Goal: Find contact information: Find contact information

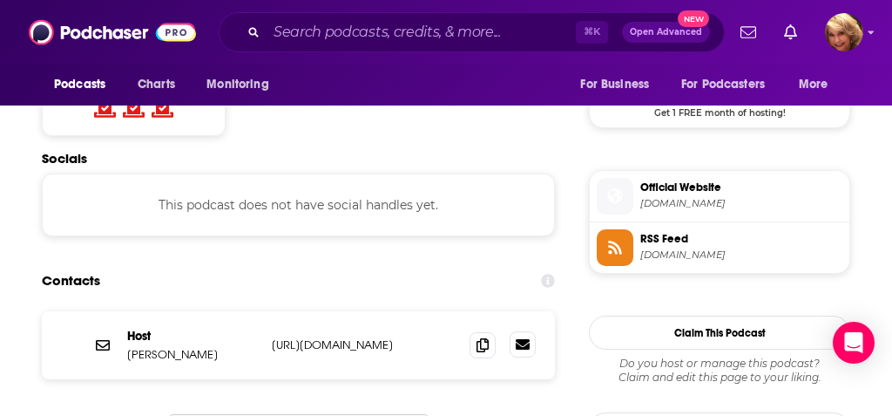
click at [530, 339] on icon at bounding box center [523, 344] width 14 height 10
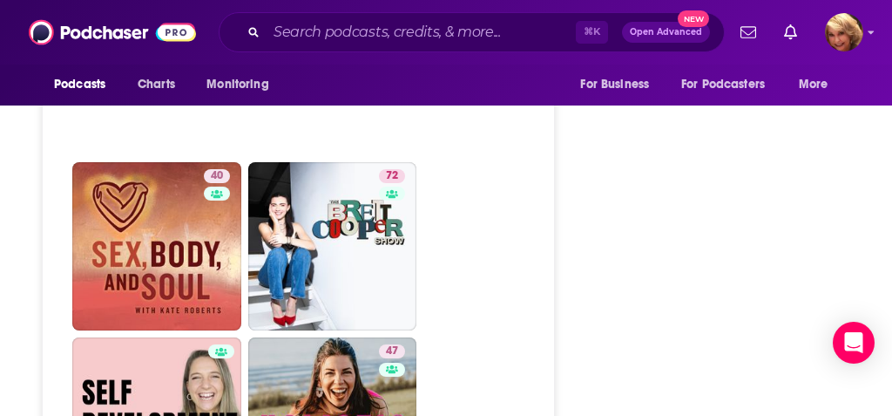
scroll to position [4782, 5]
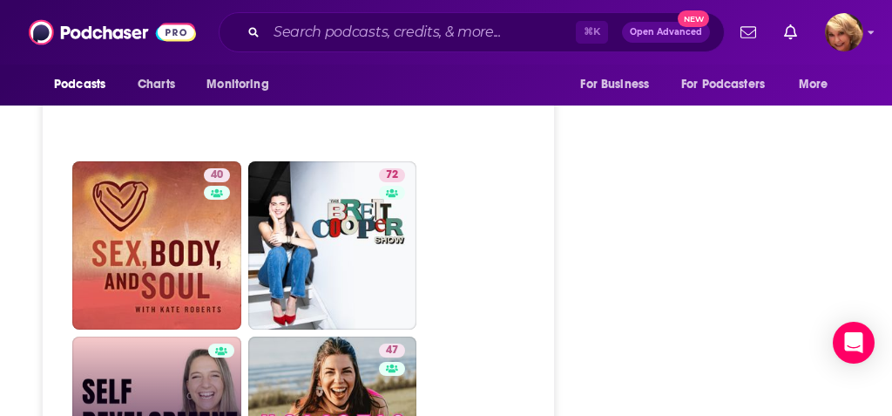
click at [158, 336] on link "Self Development Collective" at bounding box center [156, 420] width 169 height 169
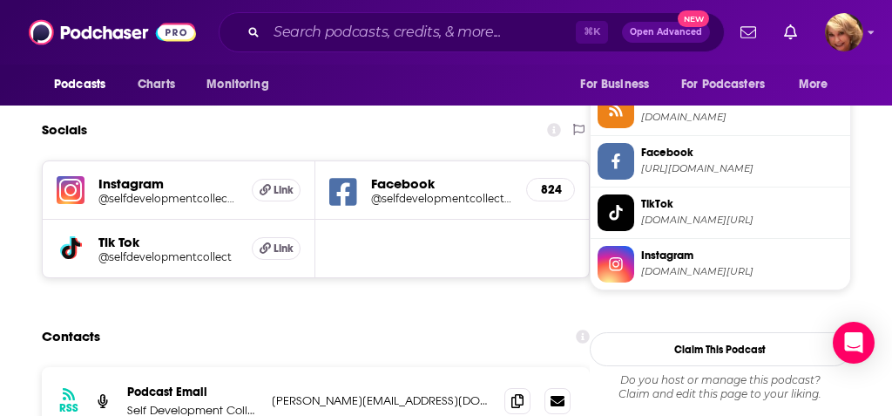
scroll to position [1492, 0]
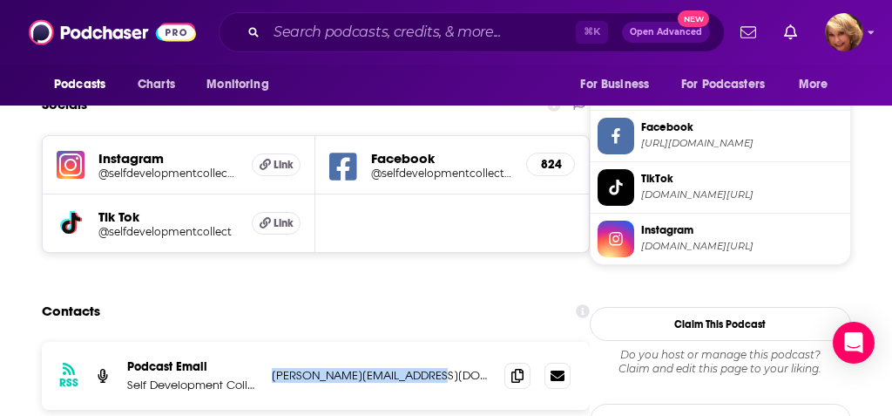
drag, startPoint x: 426, startPoint y: 302, endPoint x: 269, endPoint y: 303, distance: 156.9
click at [269, 342] on div "RSS Podcast Email Self Development Collective [PERSON_NAME][EMAIL_ADDRESS][DOMA…" at bounding box center [316, 376] width 548 height 68
copy p "[PERSON_NAME][EMAIL_ADDRESS][DOMAIN_NAME]"
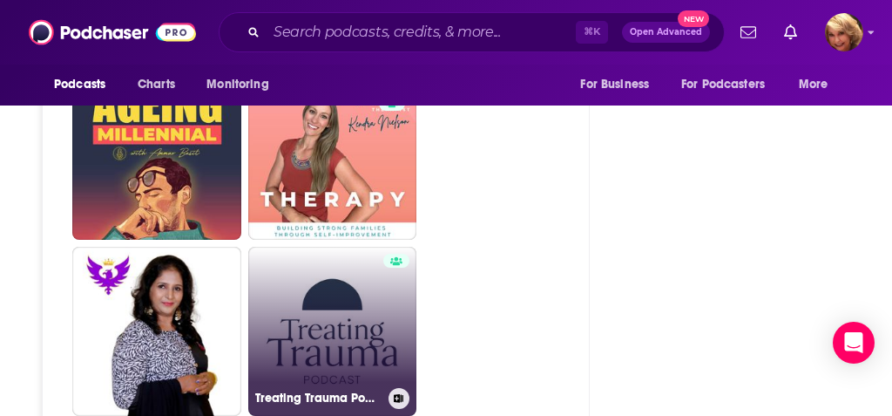
scroll to position [3592, 0]
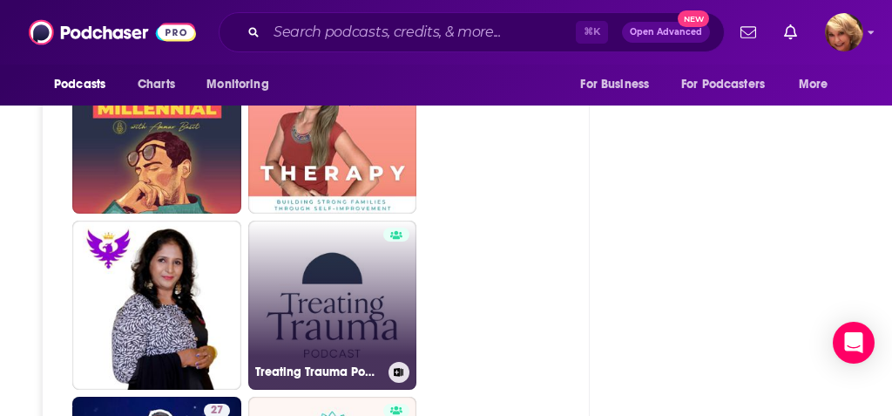
click at [316, 254] on link "Treating Trauma Podcast" at bounding box center [332, 304] width 169 height 169
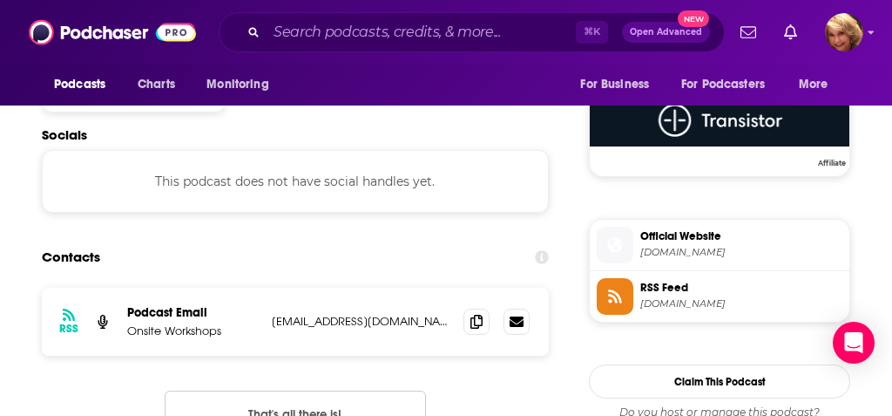
scroll to position [1286, 0]
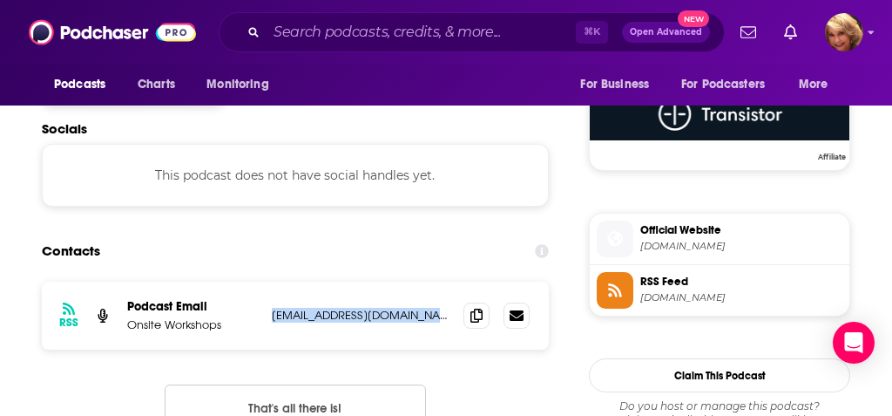
drag, startPoint x: 450, startPoint y: 315, endPoint x: 267, endPoint y: 312, distance: 183.1
click at [267, 312] on div "RSS Podcast Email Onsite Workshops [EMAIL_ADDRESS][DOMAIN_NAME] [EMAIL_ADDRESS]…" at bounding box center [295, 316] width 507 height 68
copy p "[EMAIL_ADDRESS][DOMAIN_NAME]"
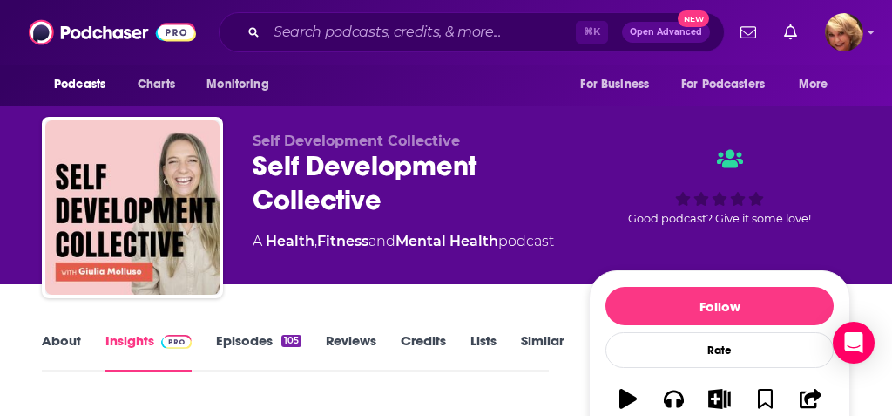
type input "[URL][DOMAIN_NAME]"
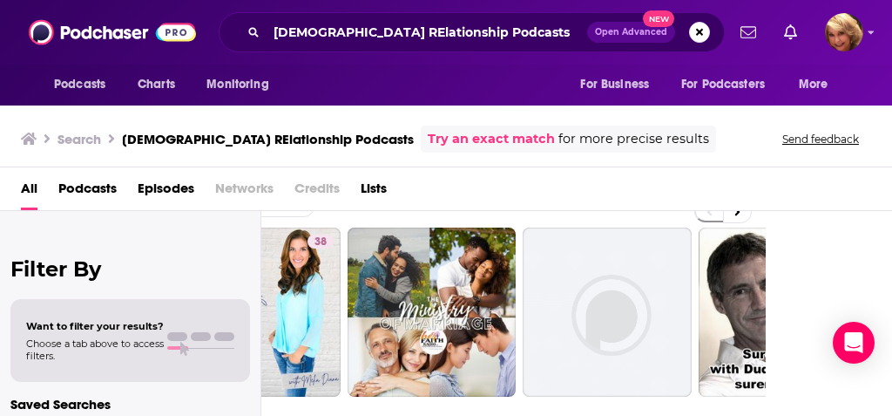
scroll to position [37, 134]
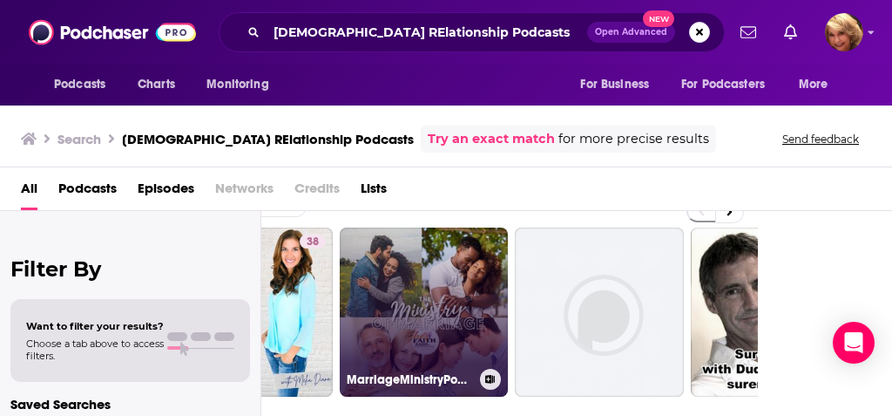
click at [426, 326] on link "MarriageMinistryPodcast | [DEMOGRAPHIC_DATA] Podcasts" at bounding box center [424, 311] width 169 height 169
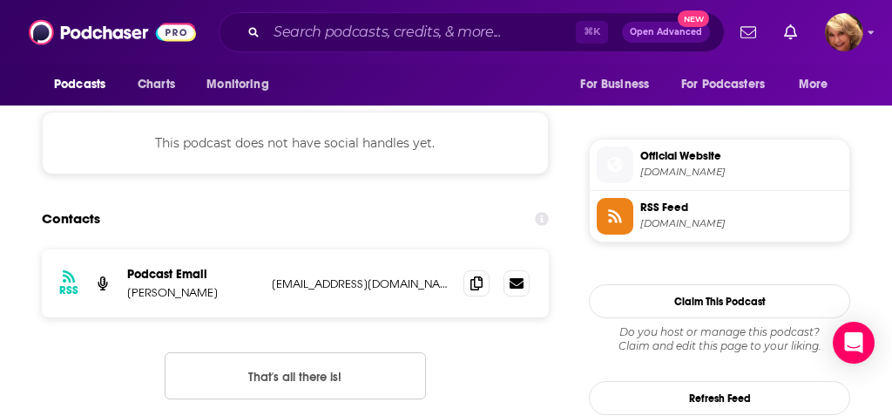
scroll to position [1387, 0]
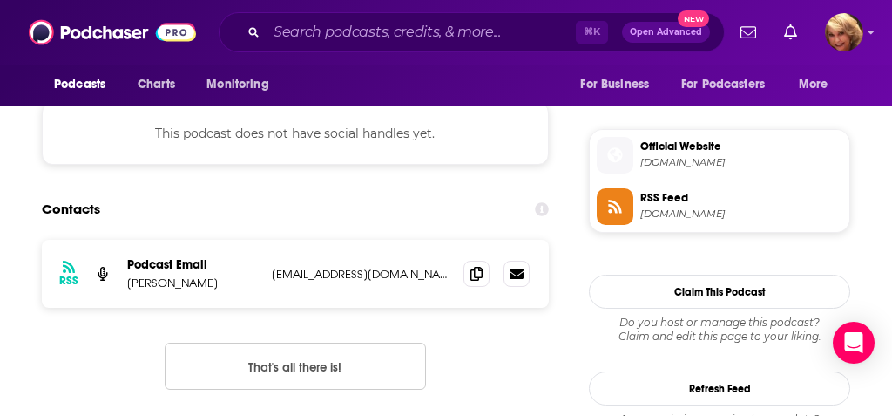
drag, startPoint x: 452, startPoint y: 259, endPoint x: 267, endPoint y: 256, distance: 185.7
click at [267, 256] on div "RSS Podcast Email [PERSON_NAME] [EMAIL_ADDRESS][DOMAIN_NAME] [EMAIL_ADDRESS][DO…" at bounding box center [295, 274] width 507 height 68
copy p "[EMAIL_ADDRESS][DOMAIN_NAME]"
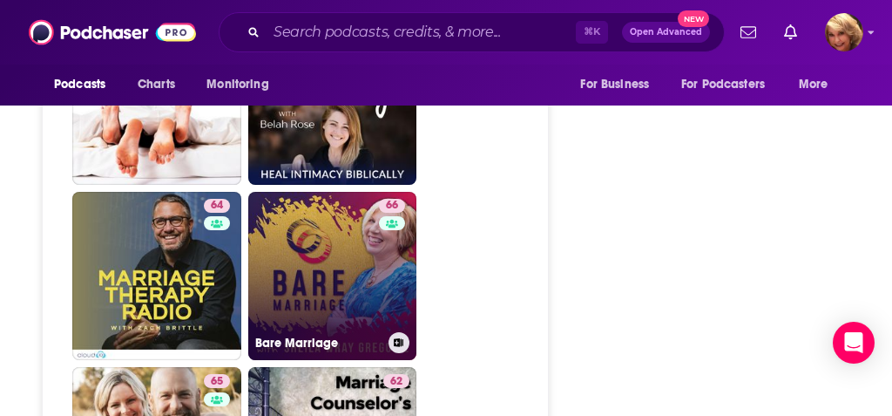
scroll to position [3190, 0]
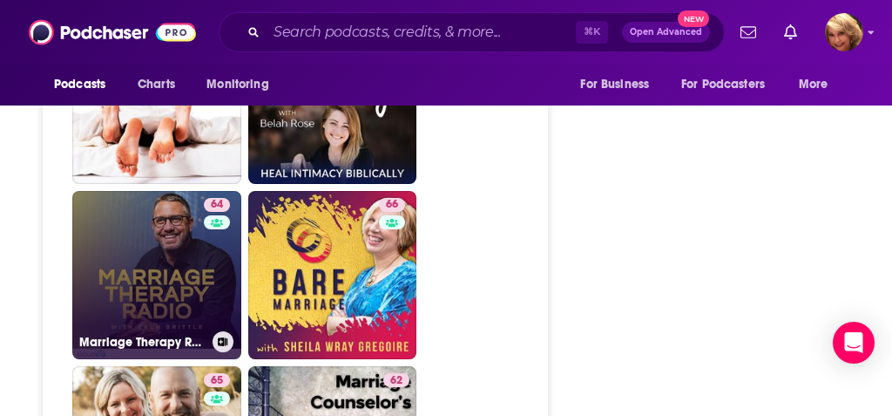
click at [160, 191] on link "64 Marriage Therapy Radio" at bounding box center [156, 275] width 169 height 169
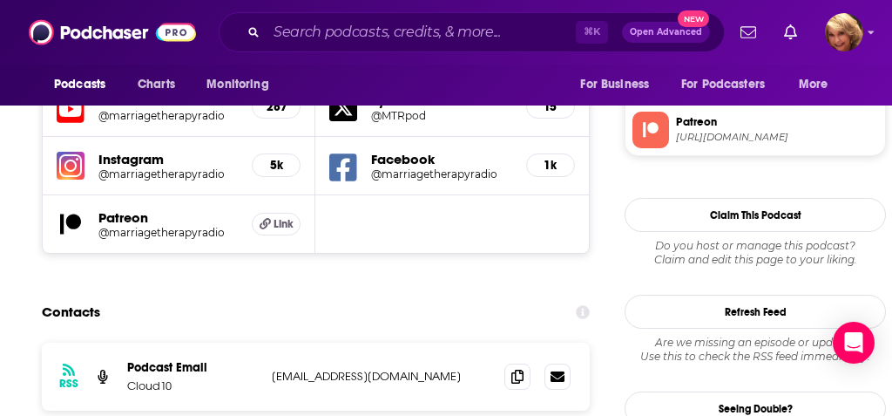
scroll to position [1688, 0]
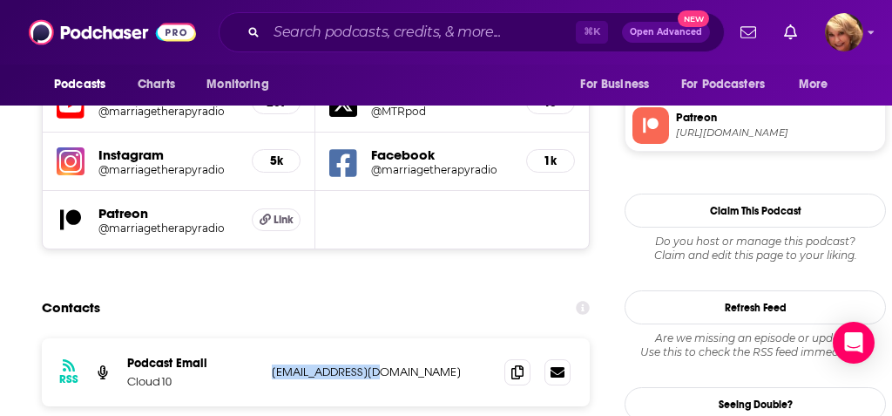
drag, startPoint x: 384, startPoint y: 262, endPoint x: 270, endPoint y: 260, distance: 114.2
click at [270, 338] on div "RSS Podcast Email Cloud10 [EMAIL_ADDRESS][DOMAIN_NAME] [EMAIL_ADDRESS][DOMAIN_N…" at bounding box center [316, 372] width 548 height 68
copy p "[EMAIL_ADDRESS][DOMAIN_NAME]"
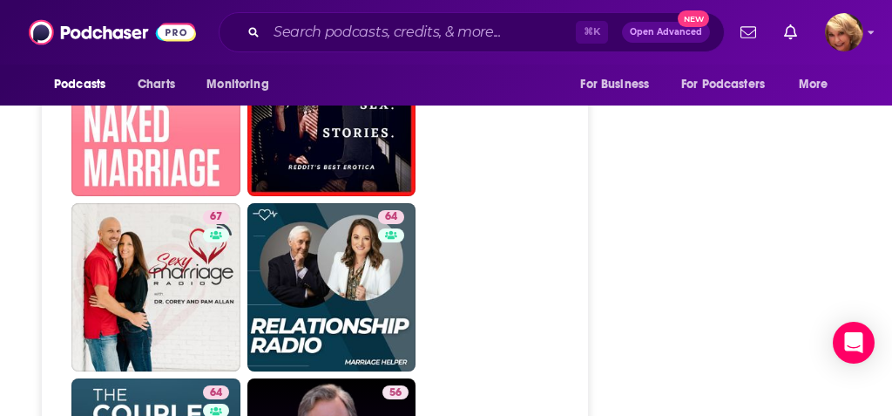
scroll to position [4266, 1]
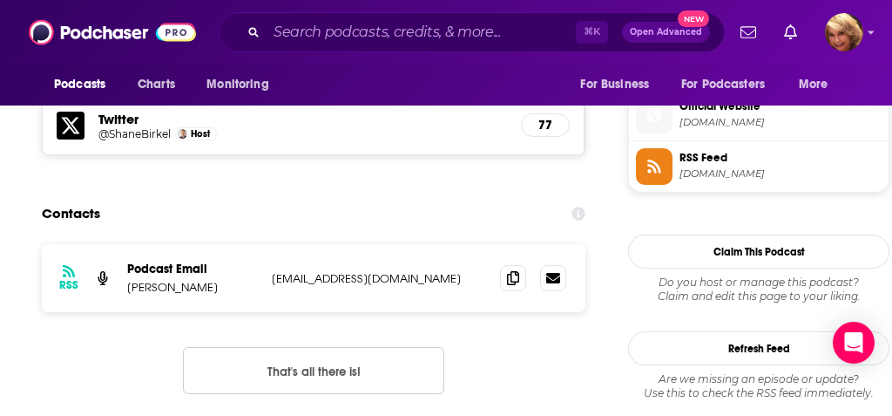
scroll to position [1554, 0]
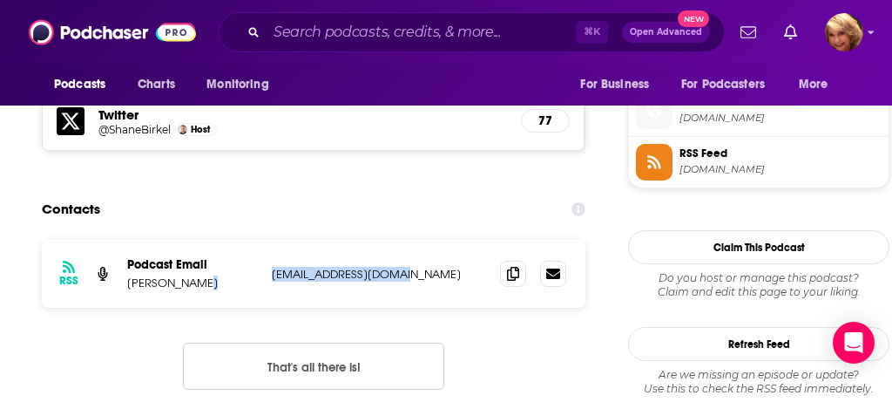
drag, startPoint x: 413, startPoint y: 185, endPoint x: 260, endPoint y: 193, distance: 153.6
click at [260, 240] on div "RSS Podcast Email [PERSON_NAME] [EMAIL_ADDRESS][DOMAIN_NAME] [EMAIL_ADDRESS][DO…" at bounding box center [314, 274] width 544 height 68
copy div "[EMAIL_ADDRESS][DOMAIN_NAME]"
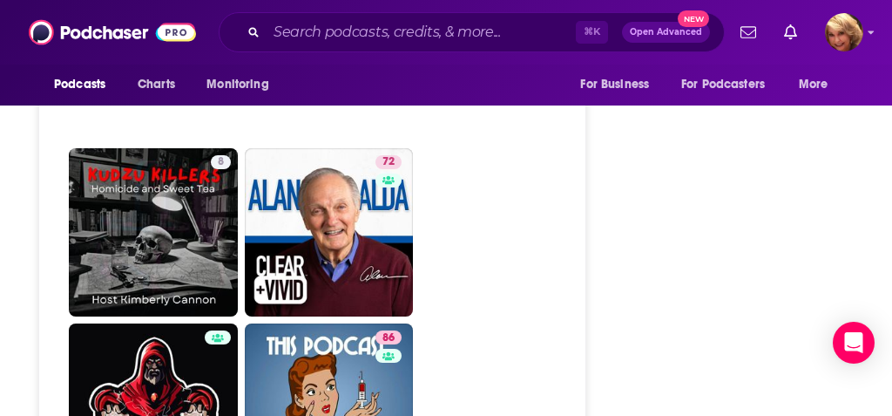
scroll to position [5770, 3]
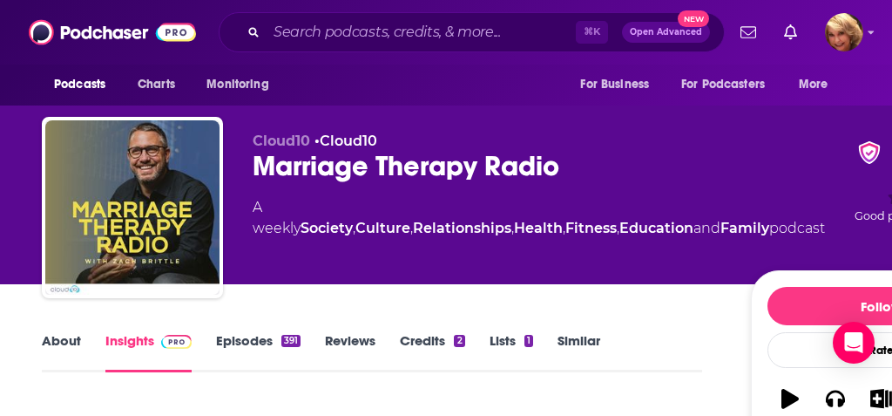
type input "[URL][DOMAIN_NAME][PERSON_NAME]"
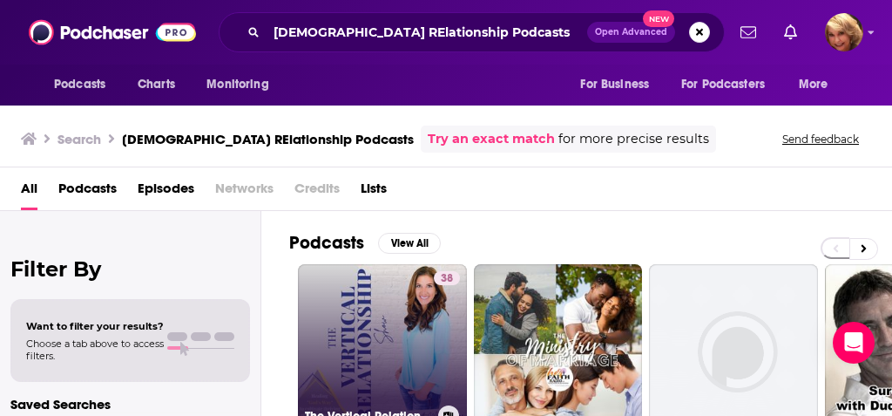
click at [385, 365] on link "38 The Vertical Relationship Show: Relationship Goals, Healing Trauma, [DEMOGRA…" at bounding box center [382, 348] width 169 height 169
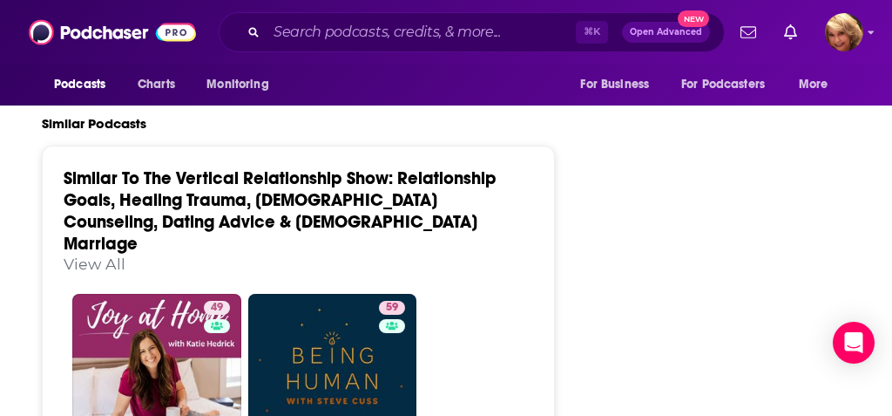
scroll to position [3242, 0]
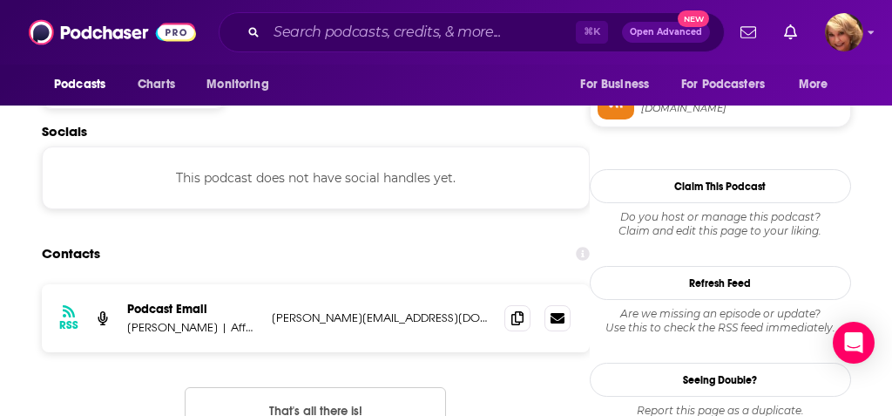
scroll to position [1499, 0]
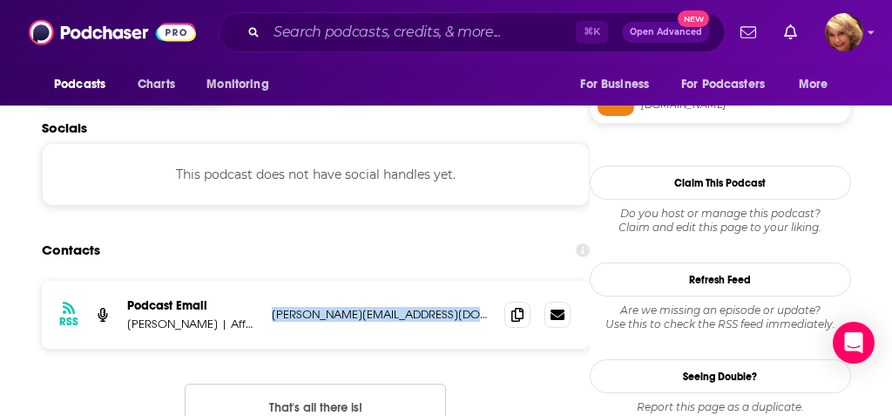
drag, startPoint x: 450, startPoint y: 242, endPoint x: 271, endPoint y: 242, distance: 178.7
click at [271, 281] on div "RSS Podcast Email [PERSON_NAME] | Affair Recovery Coach, Spiritual Healing, She…" at bounding box center [316, 315] width 548 height 68
copy p "[PERSON_NAME][EMAIL_ADDRESS][DOMAIN_NAME]"
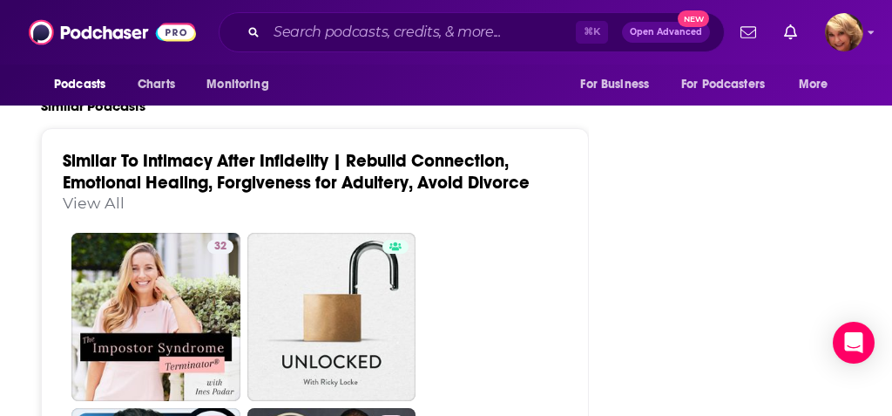
scroll to position [3190, 5]
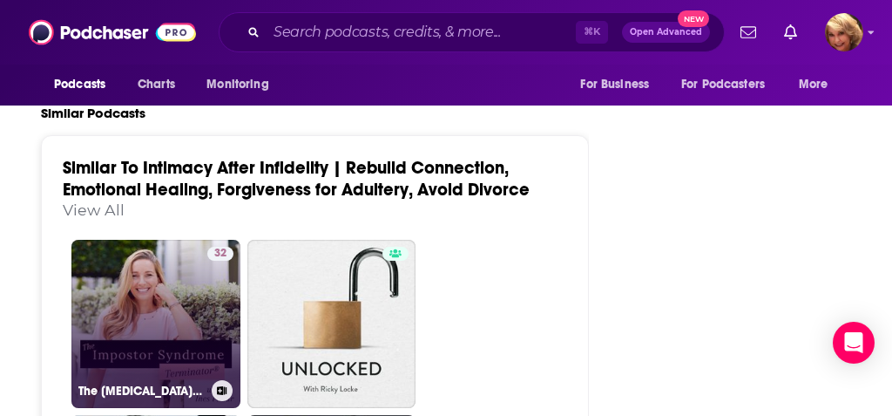
click at [191, 254] on link "32 The [MEDICAL_DATA] Terminator®" at bounding box center [155, 324] width 169 height 169
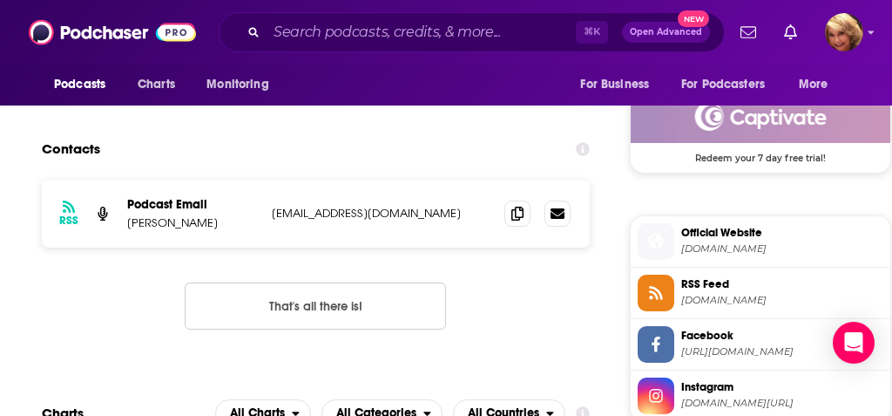
scroll to position [1420, 0]
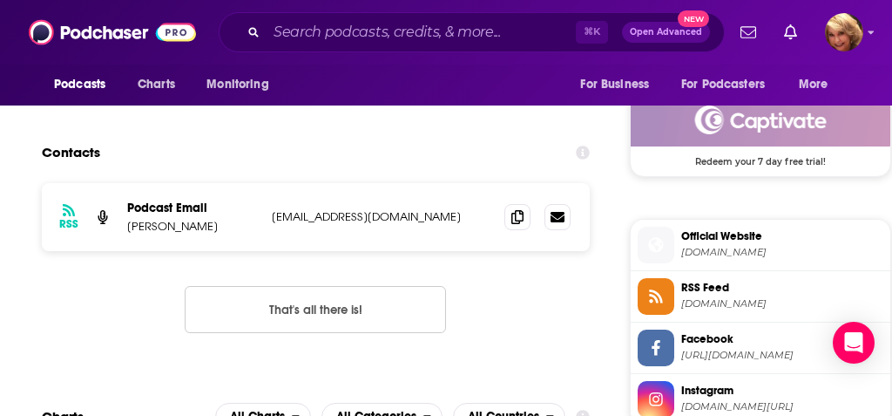
drag, startPoint x: 494, startPoint y: 216, endPoint x: 268, endPoint y: 214, distance: 225.7
click at [268, 214] on div "RSS Podcast Email [PERSON_NAME] [EMAIL_ADDRESS][DOMAIN_NAME] [EMAIL_ADDRESS][DO…" at bounding box center [316, 217] width 548 height 68
copy p "[EMAIL_ADDRESS][DOMAIN_NAME]"
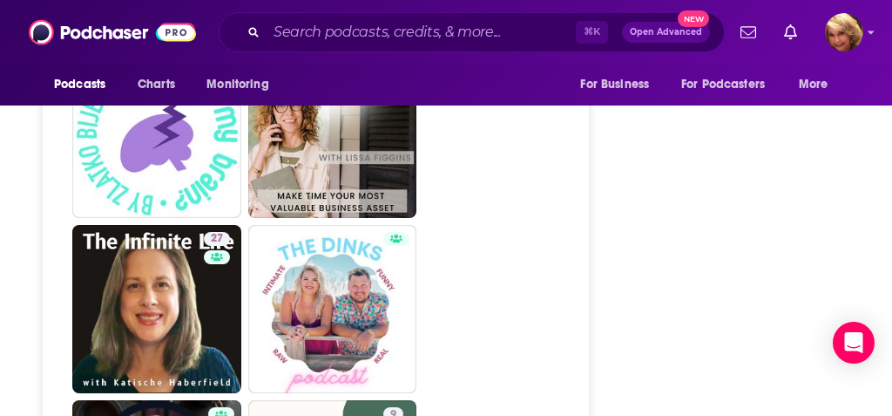
scroll to position [3035, 3]
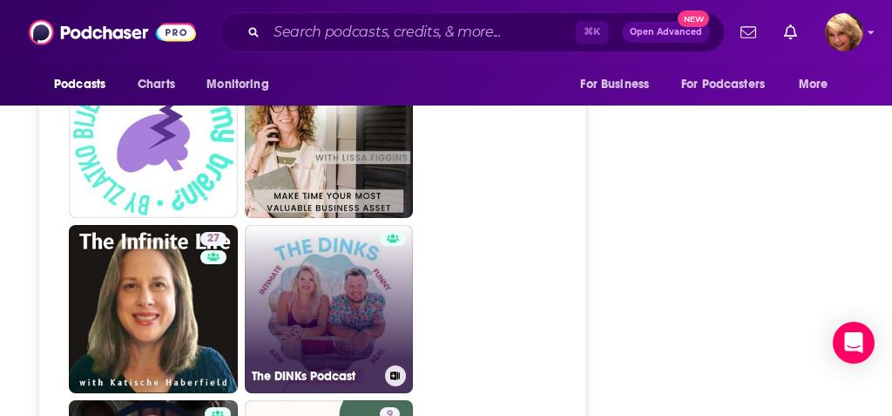
click at [414, 225] on link "The DINKs Podcast" at bounding box center [329, 309] width 169 height 169
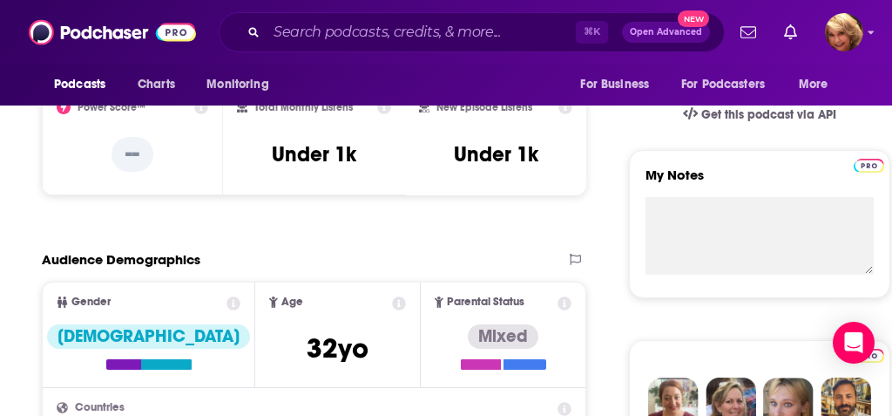
scroll to position [510, 0]
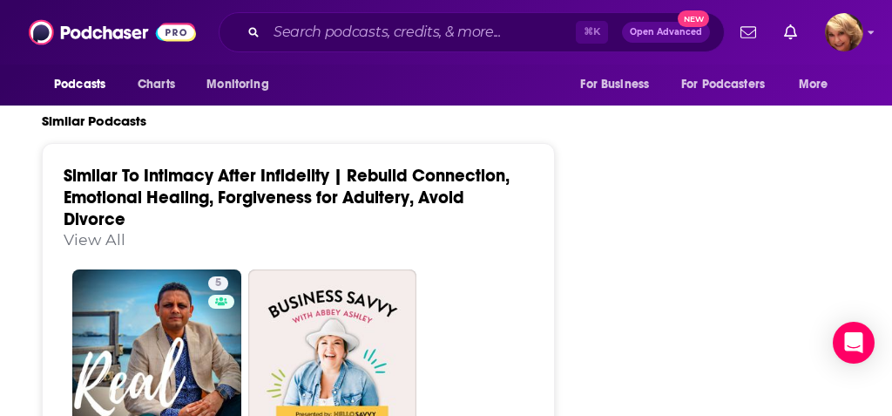
scroll to position [3013, 0]
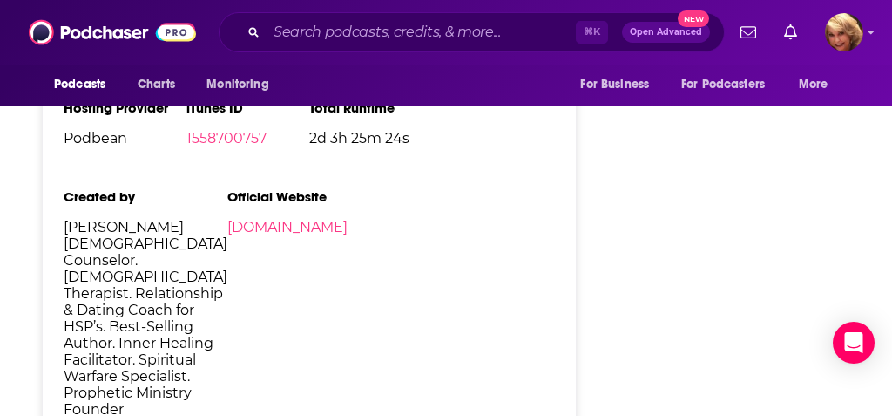
type input "[URL][DOMAIN_NAME]"
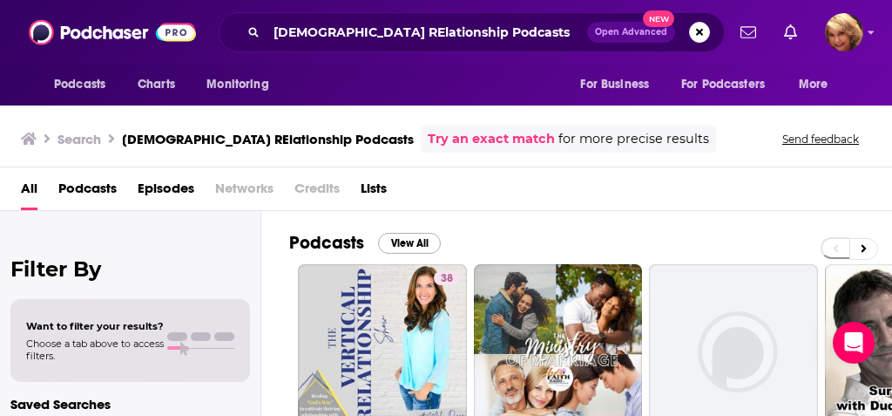
click at [410, 243] on button "View All" at bounding box center [409, 243] width 63 height 21
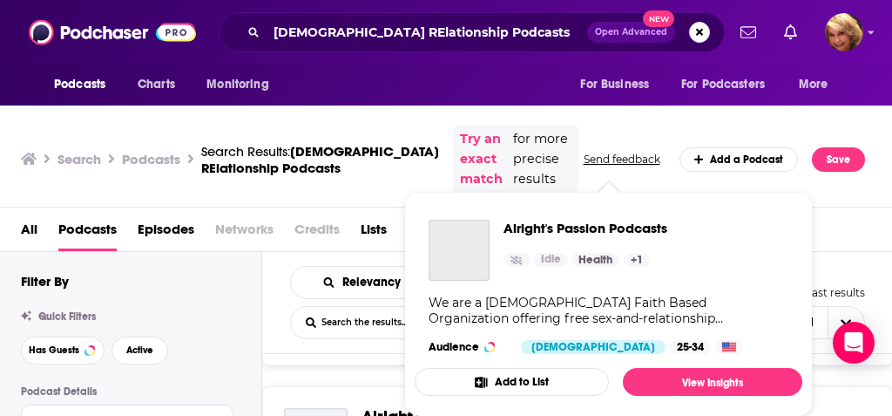
scroll to position [11, 0]
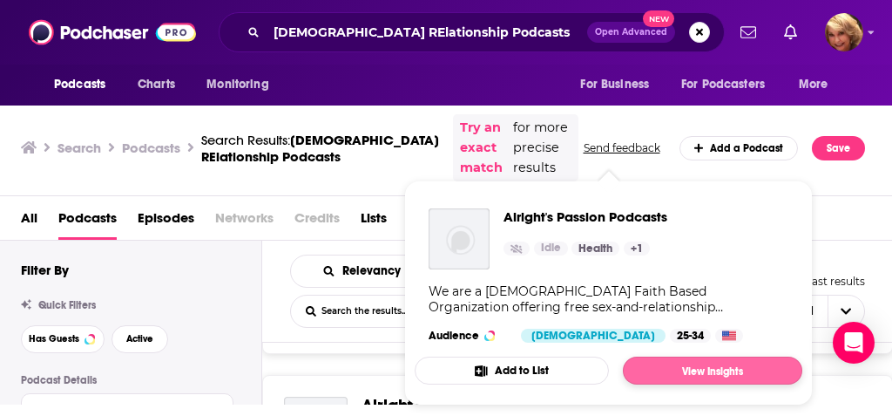
click at [688, 374] on link "View Insights" at bounding box center [713, 370] width 180 height 28
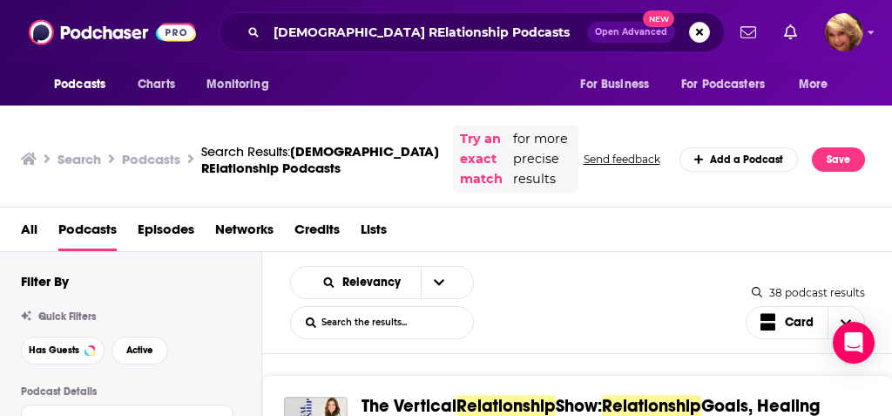
click at [785, 286] on div "38 podcast results" at bounding box center [808, 292] width 113 height 13
click at [756, 287] on icon at bounding box center [757, 292] width 10 height 10
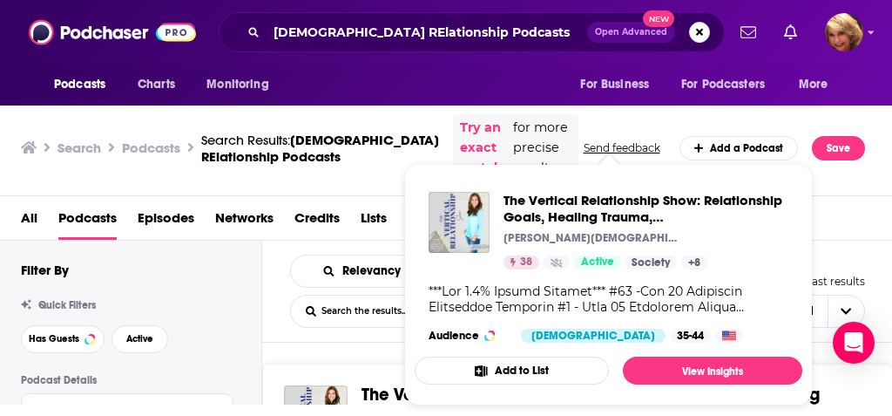
scroll to position [11, 0]
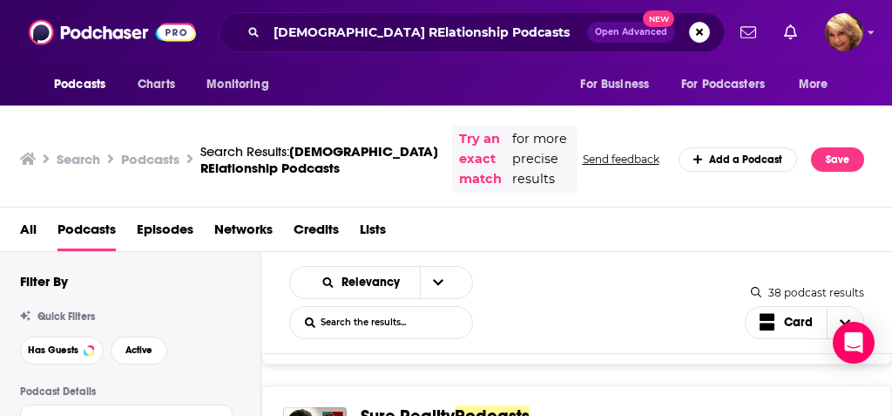
scroll to position [1070, 0]
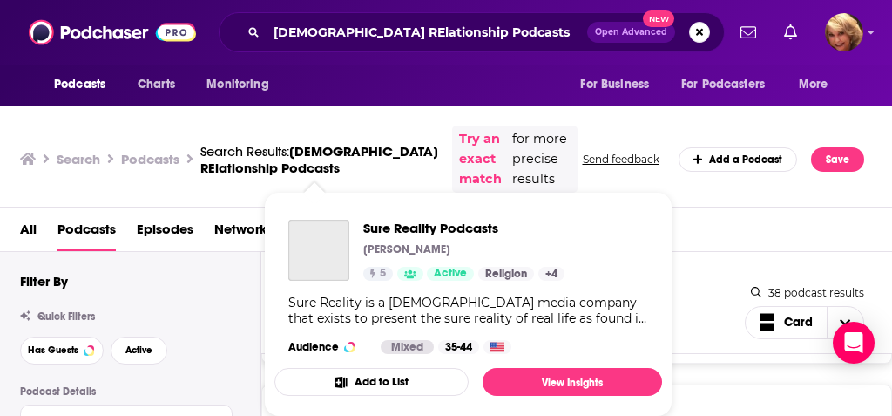
click at [299, 364] on div "Sure Reality Podcasts [PERSON_NAME] 5 Active Categories Religion Spirituality B…" at bounding box center [469, 287] width 388 height 162
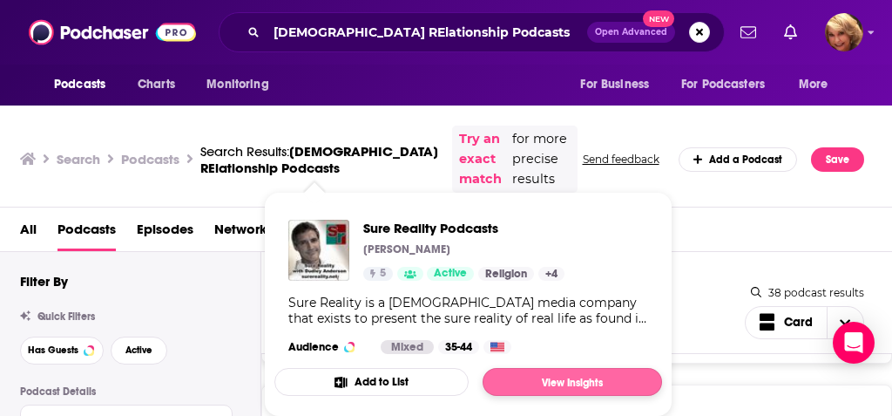
click at [538, 381] on link "View Insights" at bounding box center [573, 382] width 180 height 28
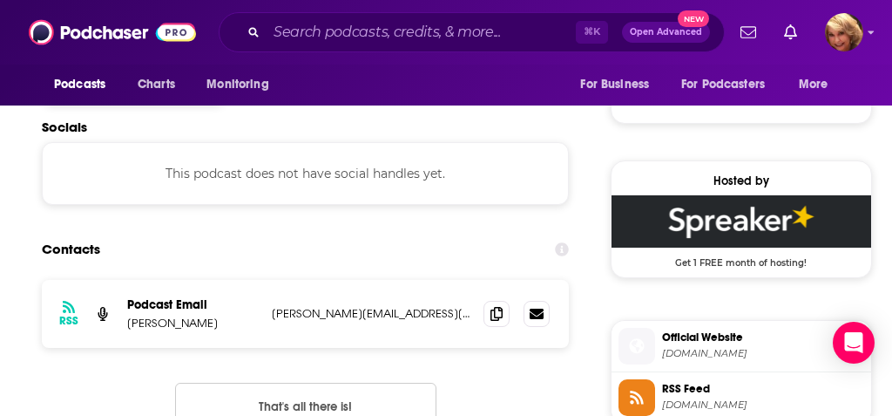
scroll to position [1183, 0]
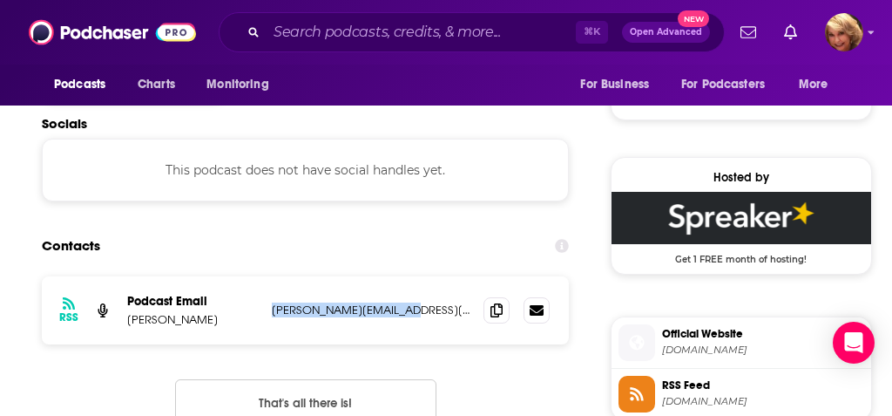
drag, startPoint x: 402, startPoint y: 309, endPoint x: 271, endPoint y: 310, distance: 130.7
click at [271, 310] on div "RSS Podcast Email Dudley Anderson [EMAIL_ADDRESS][DOMAIN_NAME] [PERSON_NAME][EM…" at bounding box center [305, 310] width 527 height 68
copy p "[PERSON_NAME][EMAIL_ADDRESS][DOMAIN_NAME]"
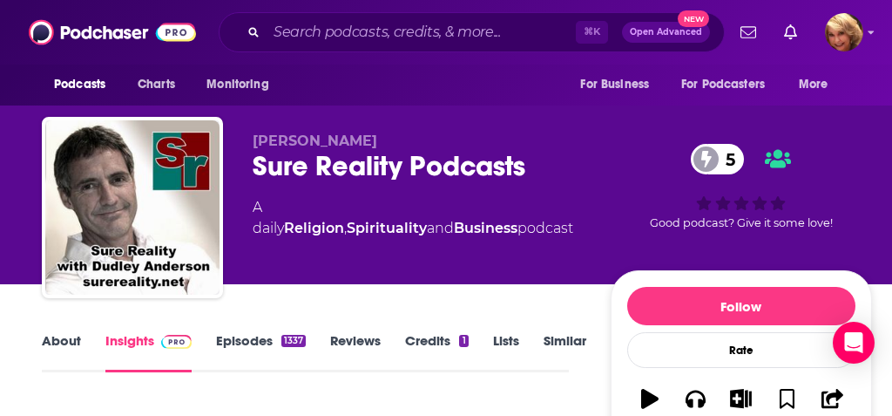
scroll to position [0, 0]
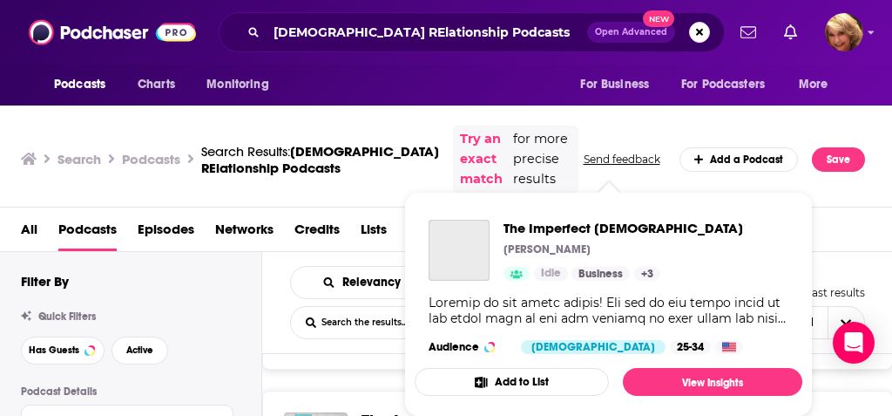
scroll to position [1738, 0]
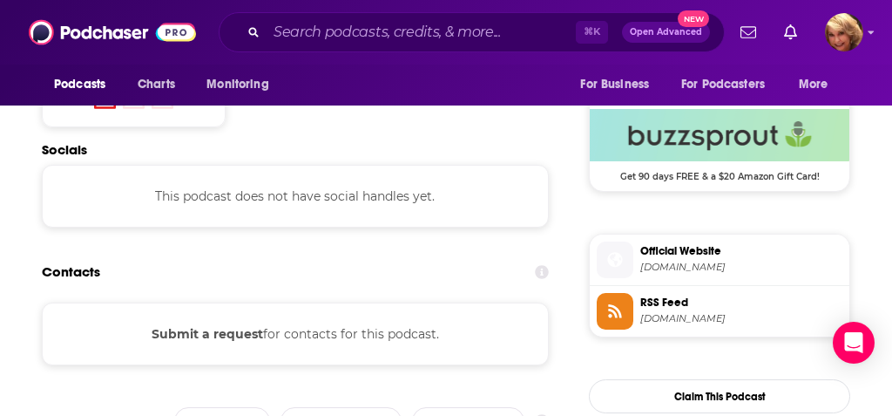
scroll to position [1256, 0]
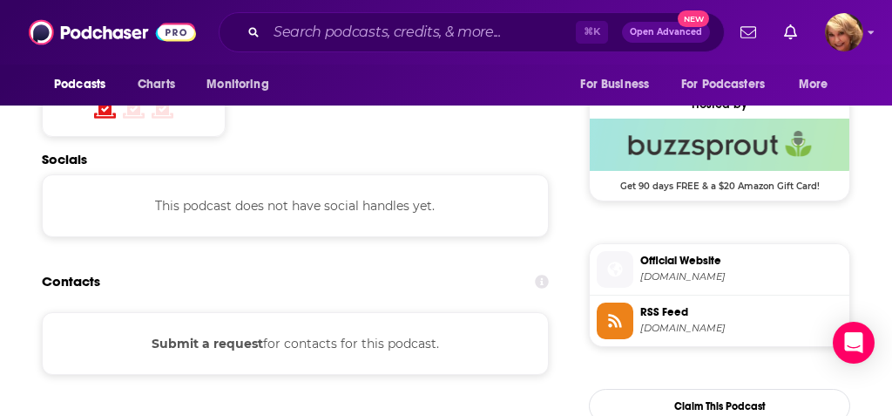
click at [255, 342] on button "Submit a request" at bounding box center [208, 343] width 112 height 19
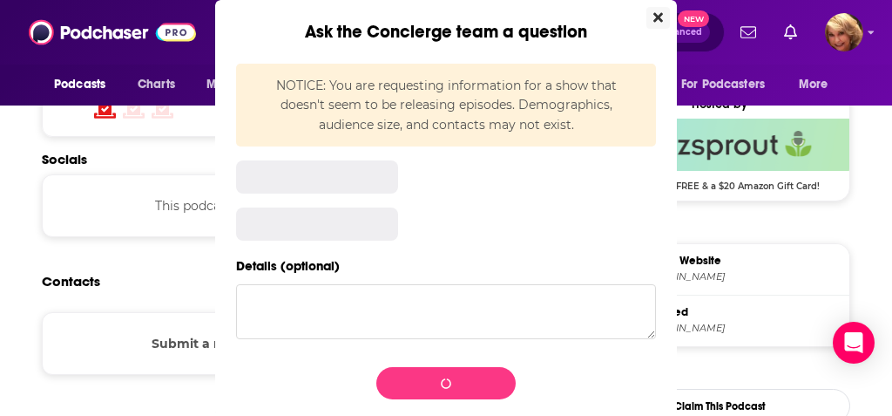
scroll to position [0, 0]
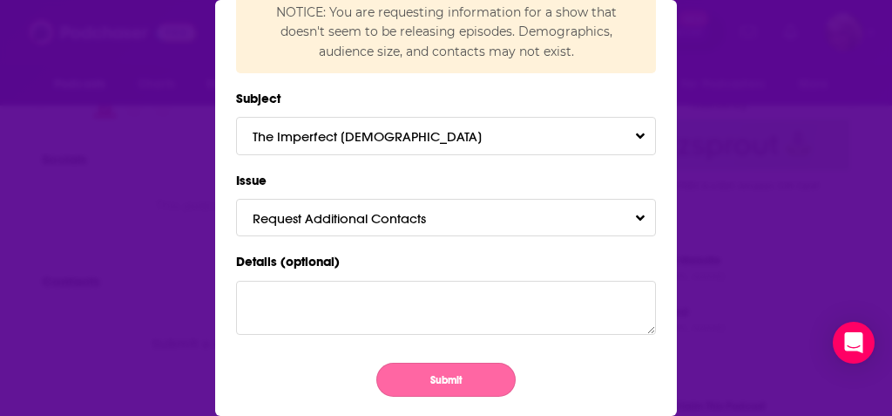
click at [427, 374] on button "Submit" at bounding box center [446, 380] width 139 height 34
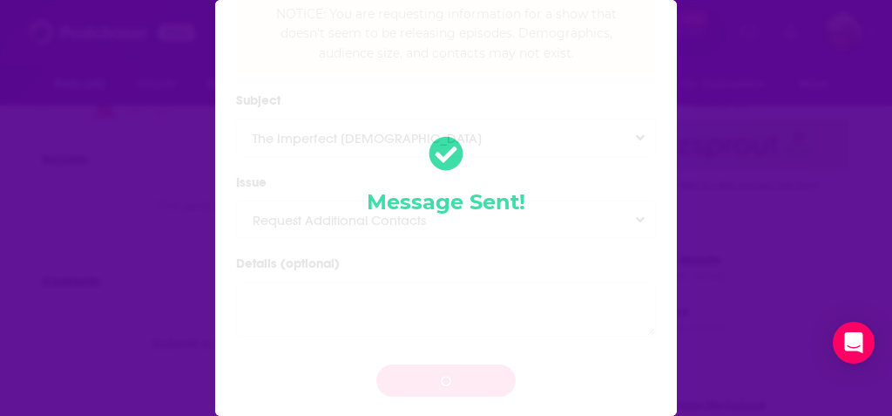
click at [156, 316] on div "Ask the Concierge team a question NOTICE: You are requesting information for a …" at bounding box center [446, 208] width 892 height 416
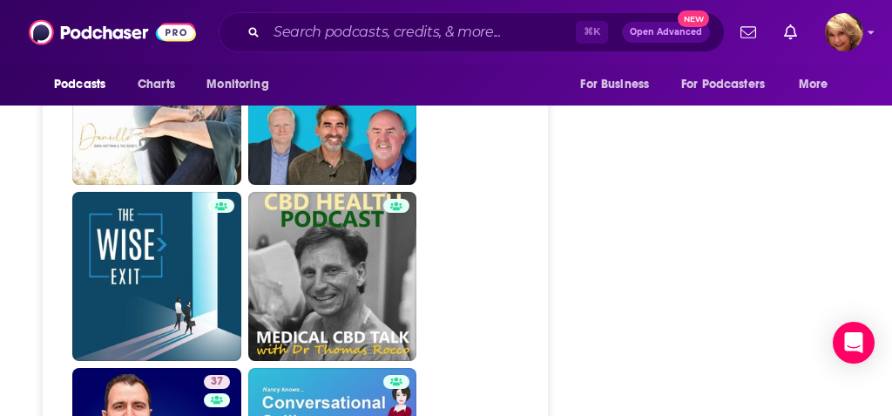
scroll to position [3484, 0]
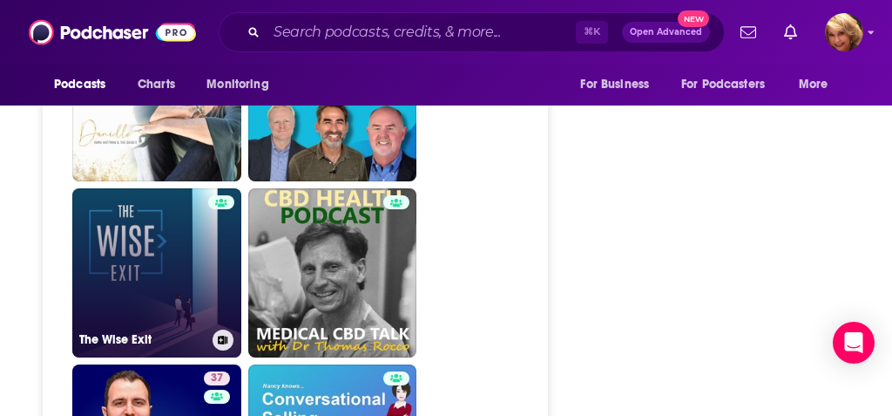
click at [153, 219] on link "The Wise Exit" at bounding box center [156, 272] width 169 height 169
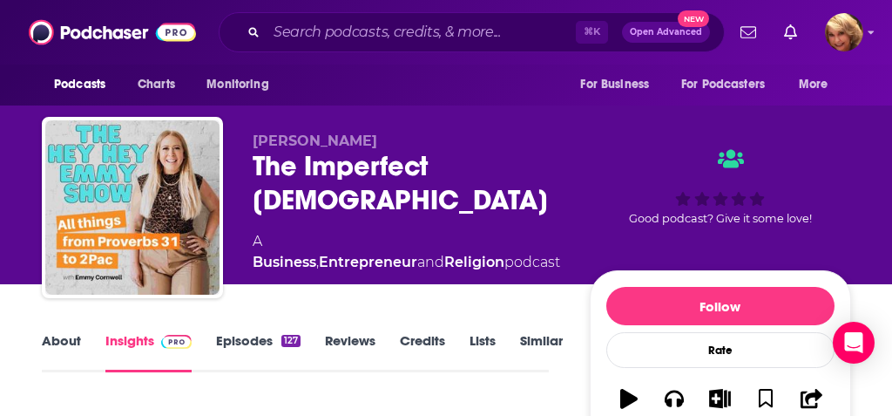
type input "[URL][DOMAIN_NAME]"
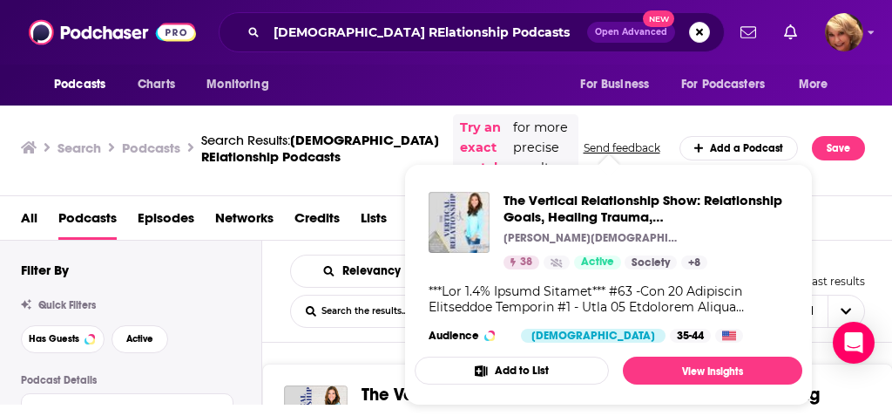
scroll to position [11, 0]
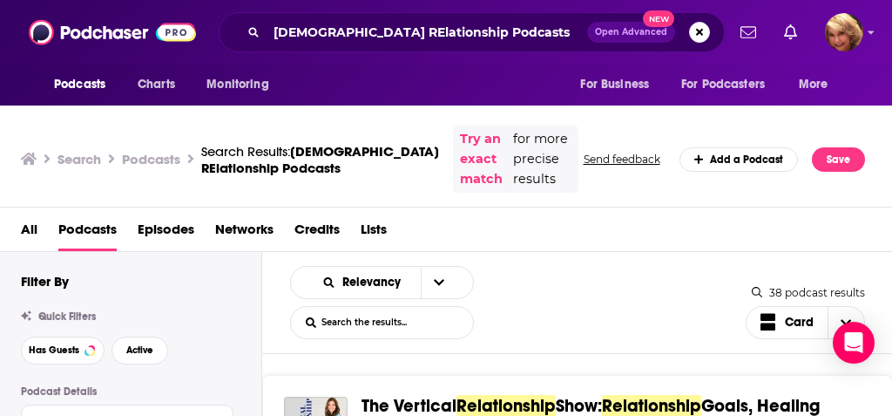
scroll to position [0, 0]
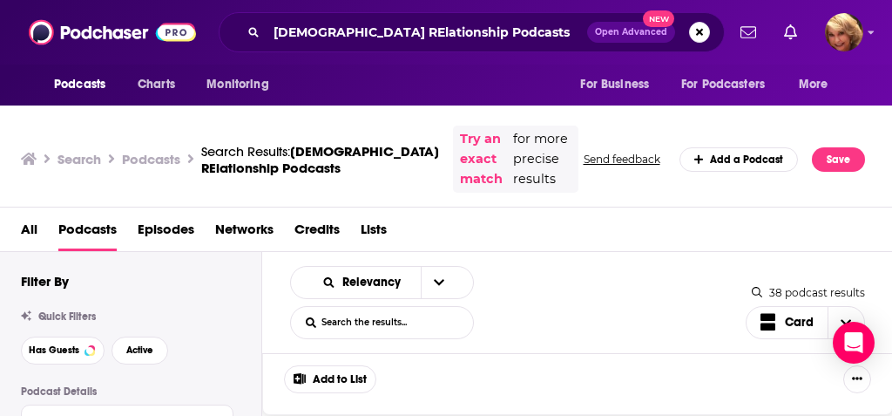
scroll to position [2067, 0]
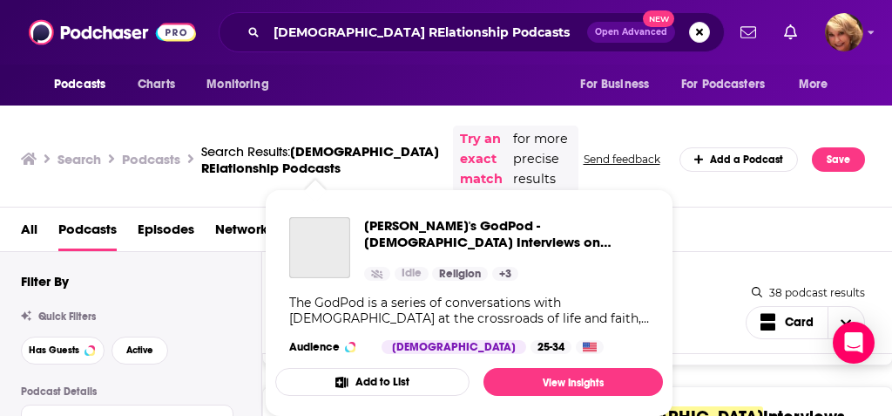
click at [289, 363] on div "Podcasts Charts Monitoring [DEMOGRAPHIC_DATA] RElationship Podcasts Open Advanc…" at bounding box center [446, 208] width 892 height 416
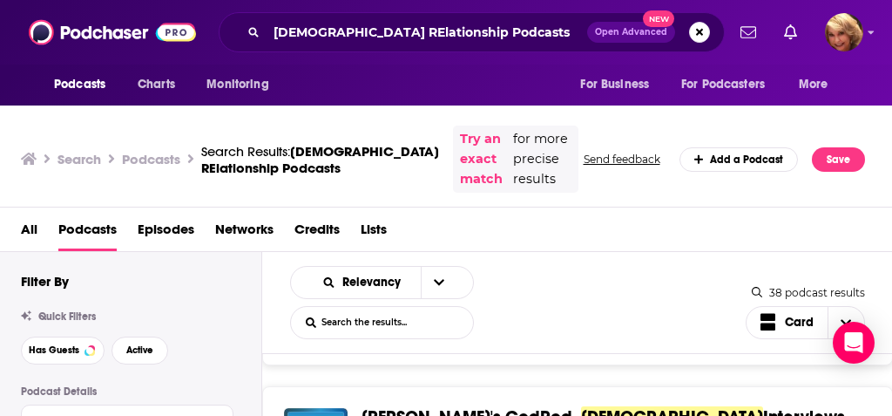
click at [438, 348] on div "Podcasts Charts Monitoring [DEMOGRAPHIC_DATA] RElationship Podcasts Open Advanc…" at bounding box center [446, 208] width 892 height 416
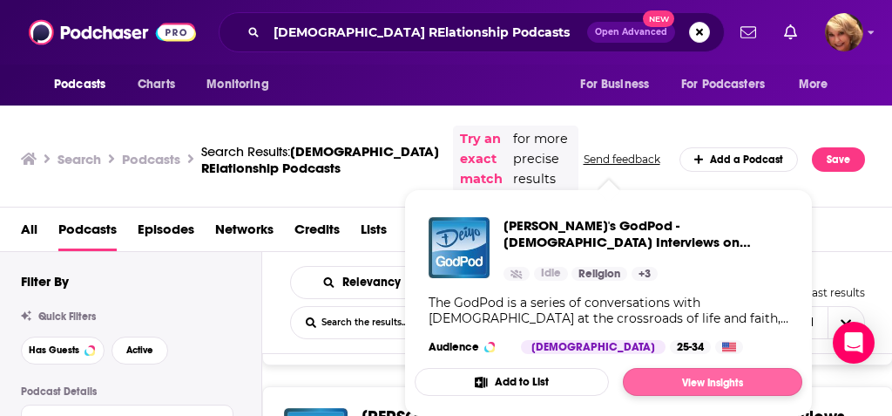
click at [682, 377] on link "View Insights" at bounding box center [713, 382] width 180 height 28
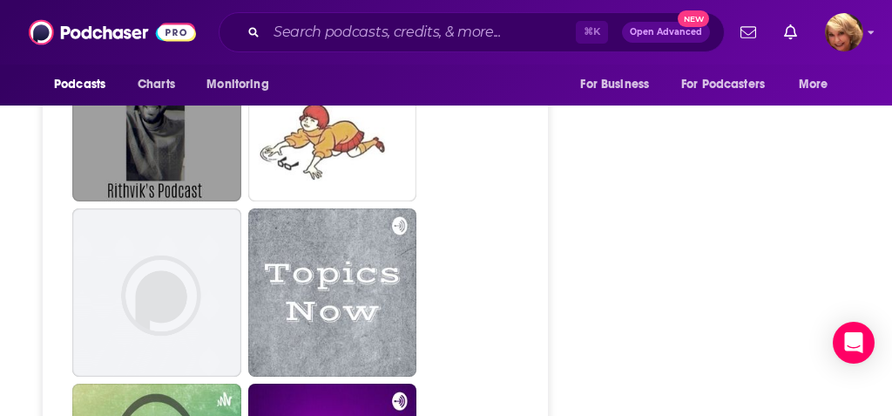
scroll to position [3097, 1]
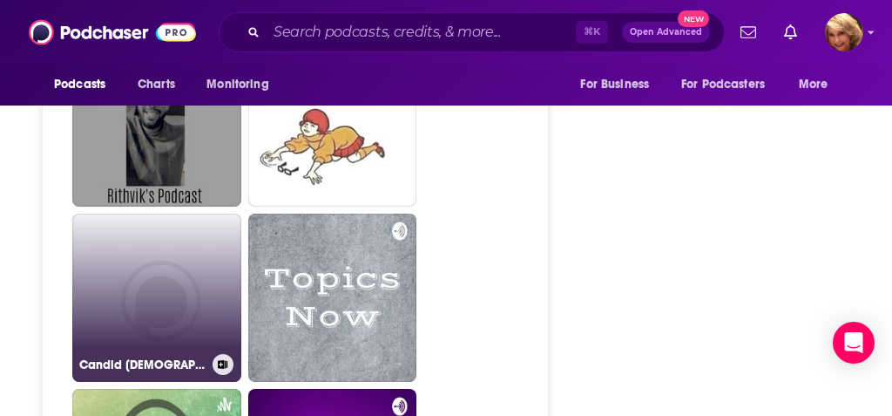
click at [171, 243] on link "Candid [DEMOGRAPHIC_DATA] Conversations" at bounding box center [156, 298] width 169 height 169
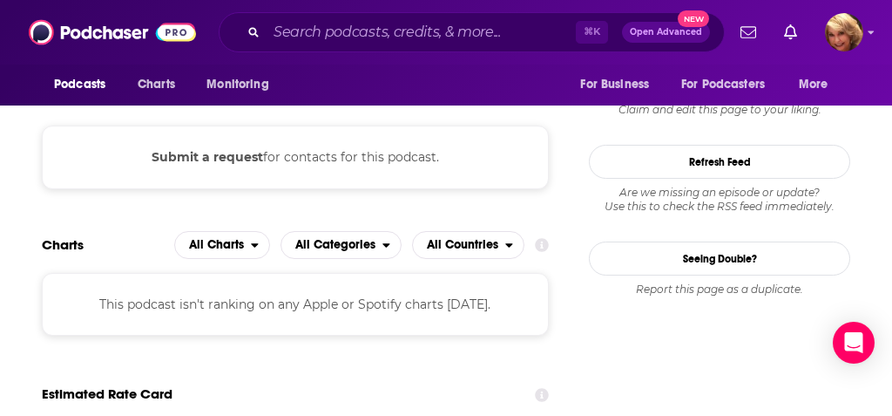
scroll to position [1428, 0]
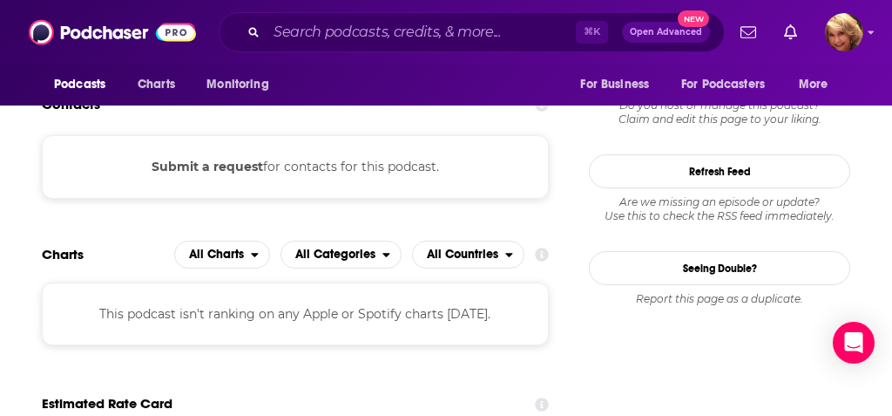
click at [252, 171] on button "Submit a request" at bounding box center [208, 166] width 112 height 19
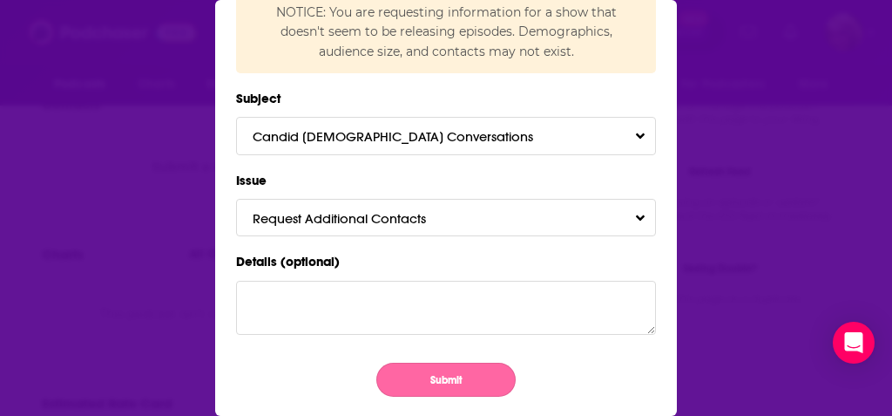
click at [441, 375] on button "Submit" at bounding box center [446, 380] width 139 height 34
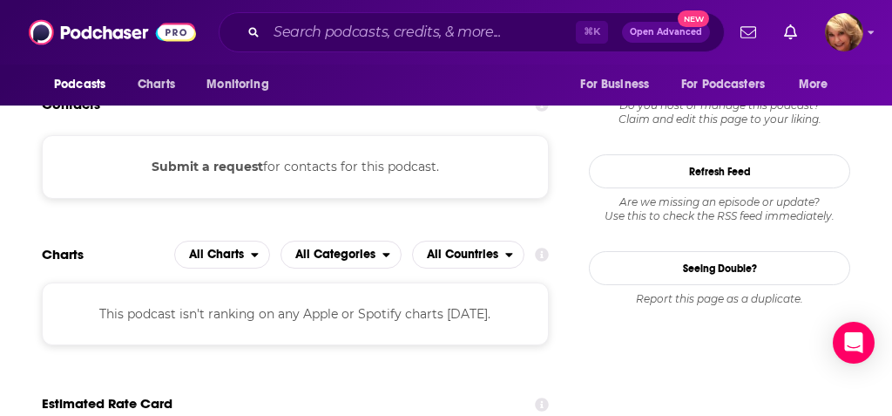
click at [7, 92] on div "Ask the Concierge team a question NOTICE: You are requesting information for a …" at bounding box center [446, 208] width 892 height 416
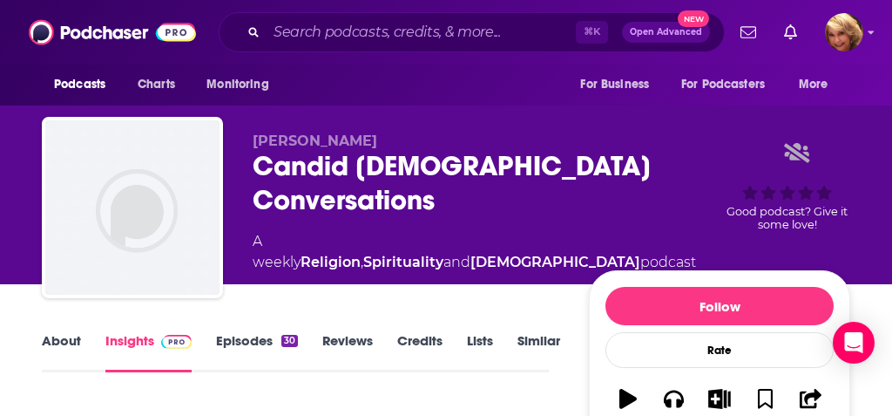
scroll to position [1428, 0]
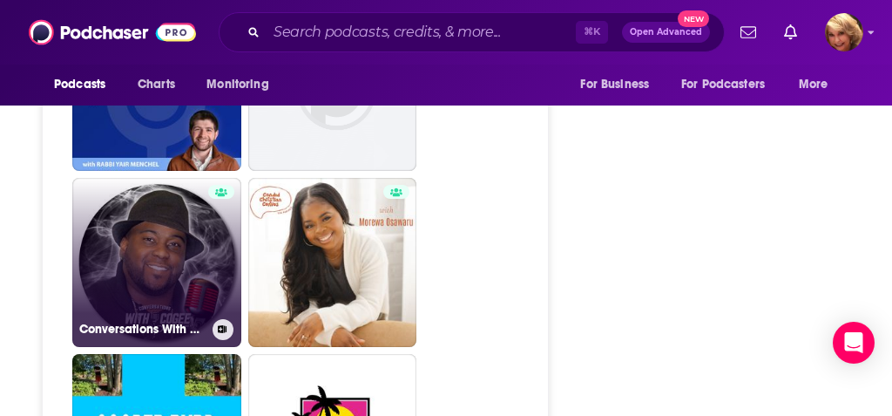
scroll to position [2944, 0]
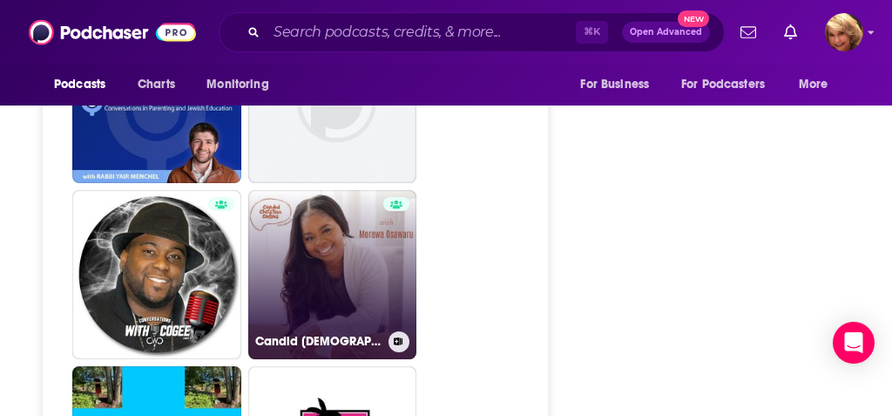
click at [311, 209] on link "Candid [DEMOGRAPHIC_DATA] Convos" at bounding box center [332, 274] width 169 height 169
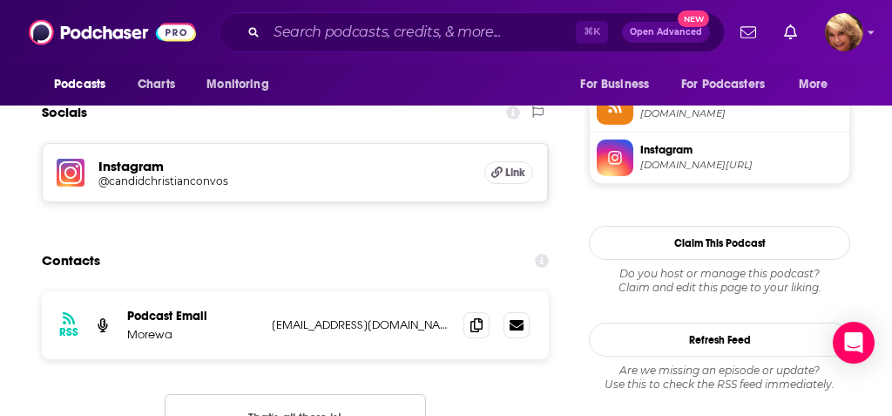
scroll to position [1334, 1]
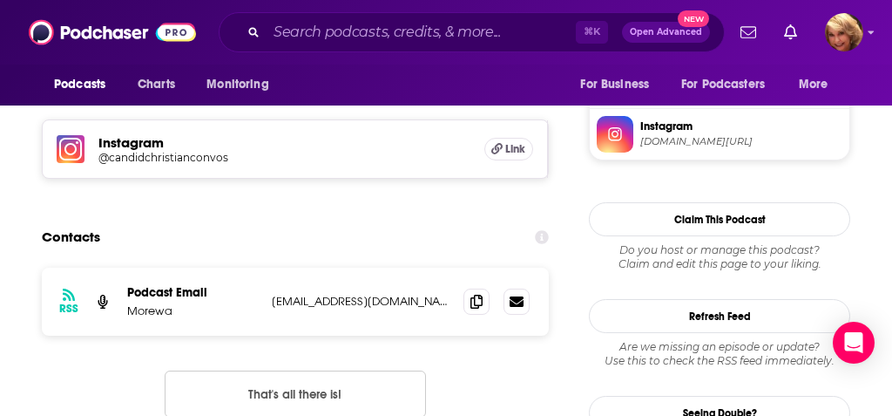
drag, startPoint x: 463, startPoint y: 302, endPoint x: 269, endPoint y: 296, distance: 193.6
click at [269, 296] on div "RSS Podcast Email Morewa [EMAIL_ADDRESS][DOMAIN_NAME] [EMAIL_ADDRESS][DOMAIN_NA…" at bounding box center [295, 302] width 507 height 68
copy p "[EMAIL_ADDRESS][DOMAIN_NAME]"
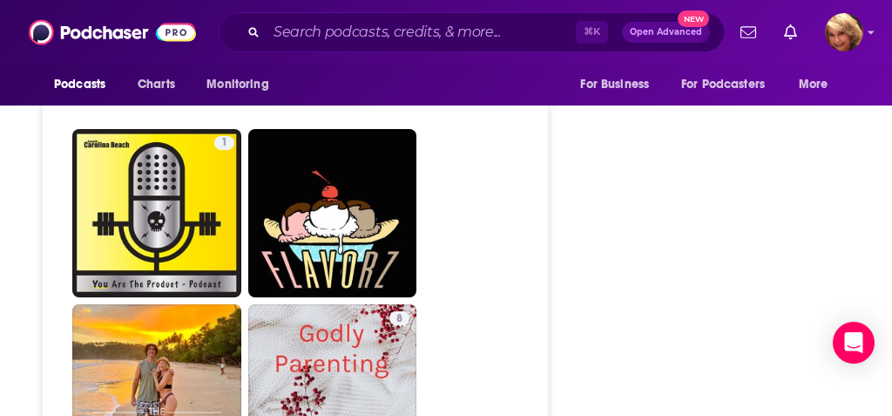
scroll to position [3606, 2]
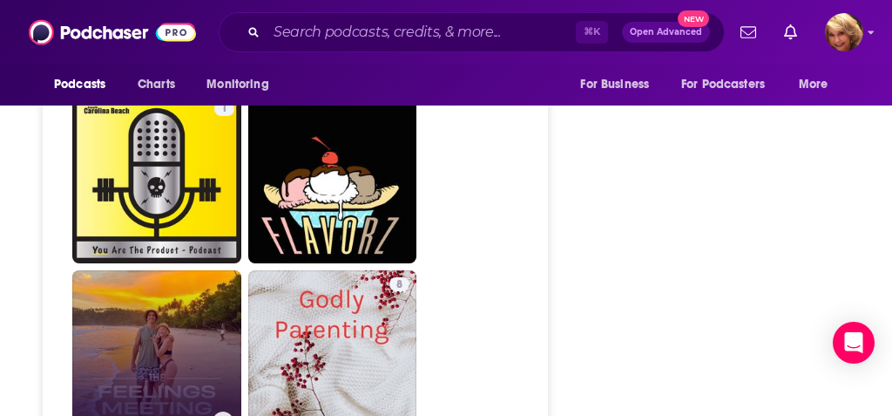
click at [213, 270] on link "The Feelings Meeting Podcast" at bounding box center [156, 354] width 169 height 169
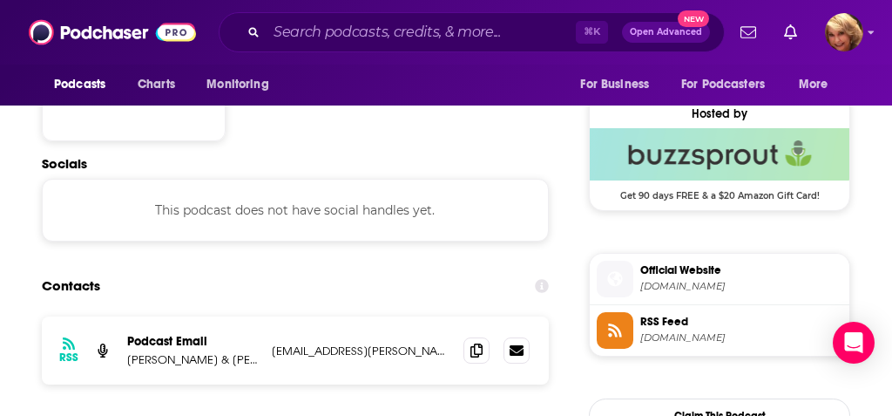
scroll to position [1272, 0]
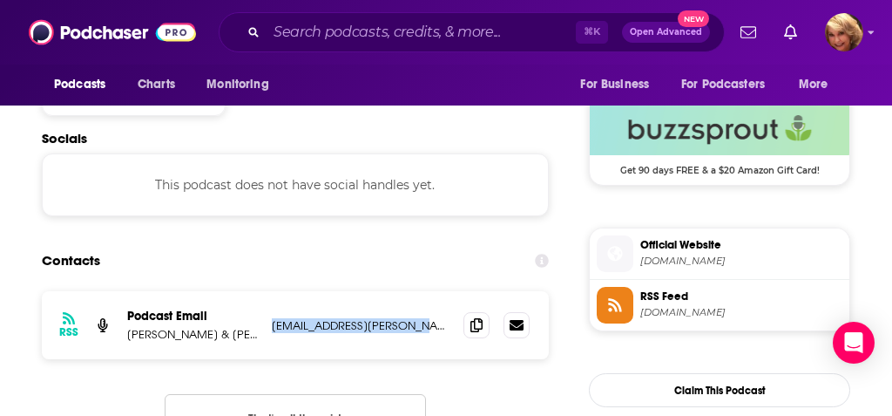
drag, startPoint x: 410, startPoint y: 322, endPoint x: 266, endPoint y: 326, distance: 144.7
click at [266, 326] on div "RSS Podcast Email [PERSON_NAME] & [PERSON_NAME] [PERSON_NAME][EMAIL_ADDRESS][PE…" at bounding box center [295, 325] width 507 height 68
copy p "[EMAIL_ADDRESS][PERSON_NAME][DOMAIN_NAME]"
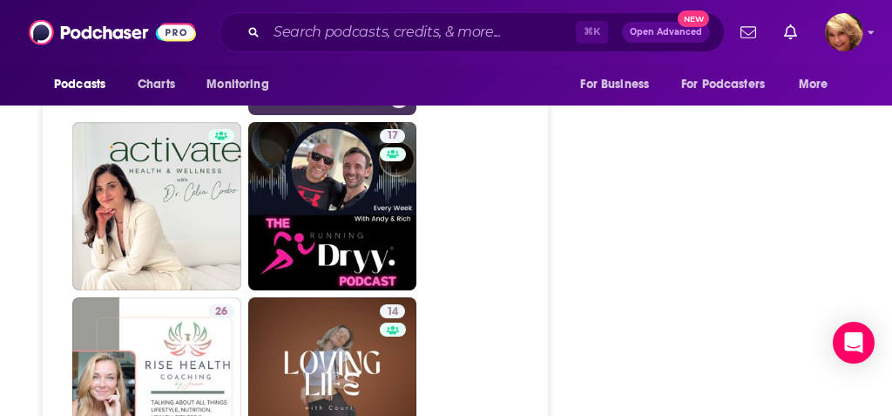
scroll to position [3524, 2]
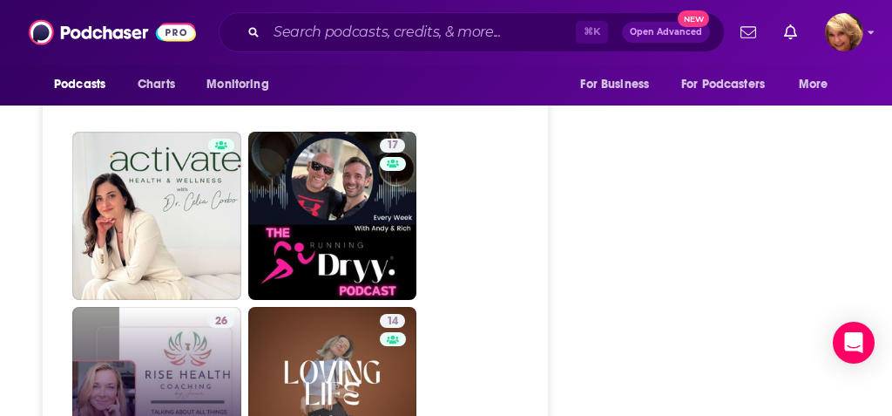
click at [156, 334] on link "26 Rise [MEDICAL_DATA] by [PERSON_NAME]" at bounding box center [156, 391] width 169 height 169
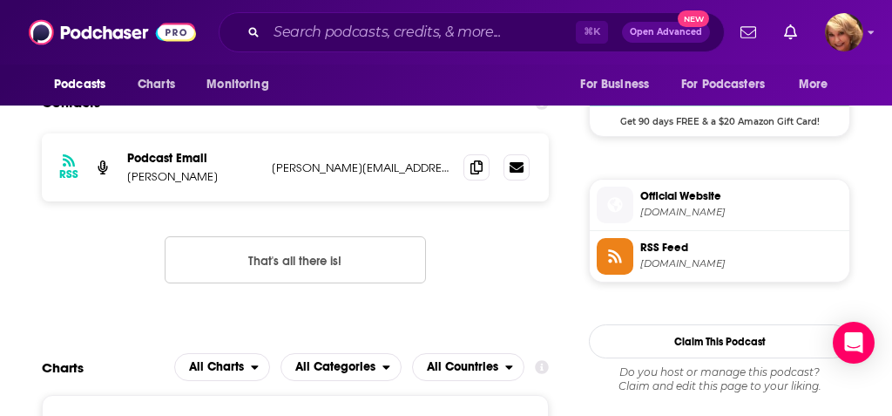
scroll to position [1303, 0]
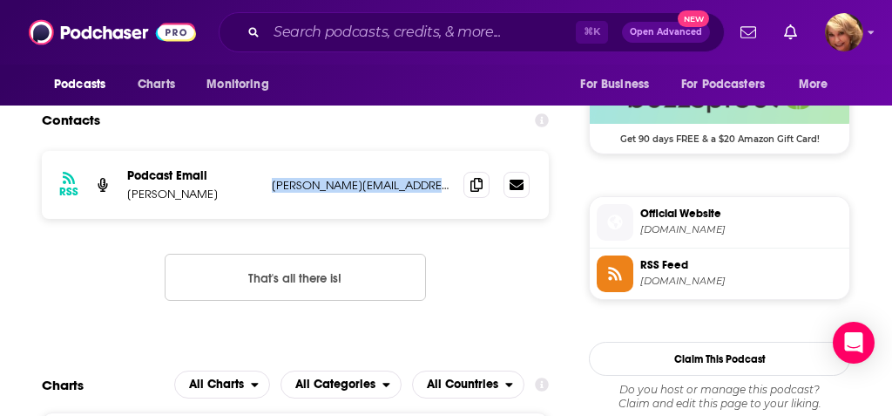
drag, startPoint x: 477, startPoint y: 186, endPoint x: 267, endPoint y: 186, distance: 210.0
click at [267, 186] on div "RSS Podcast Email [PERSON_NAME] [PERSON_NAME][EMAIL_ADDRESS][DOMAIN_NAME] [PERS…" at bounding box center [295, 185] width 507 height 68
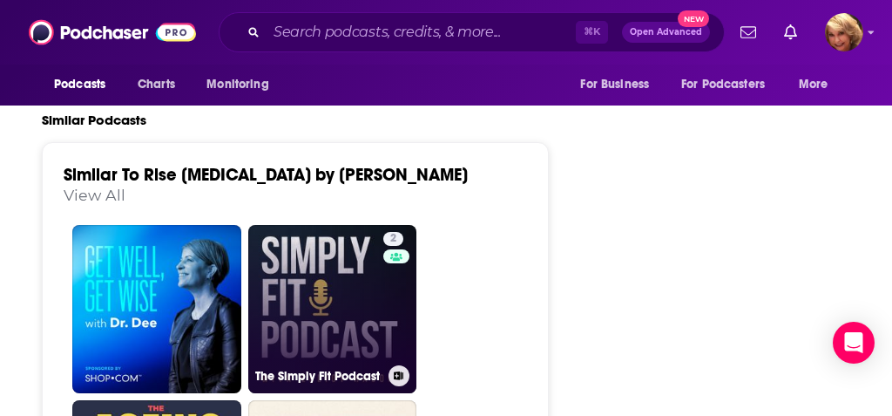
scroll to position [2590, 0]
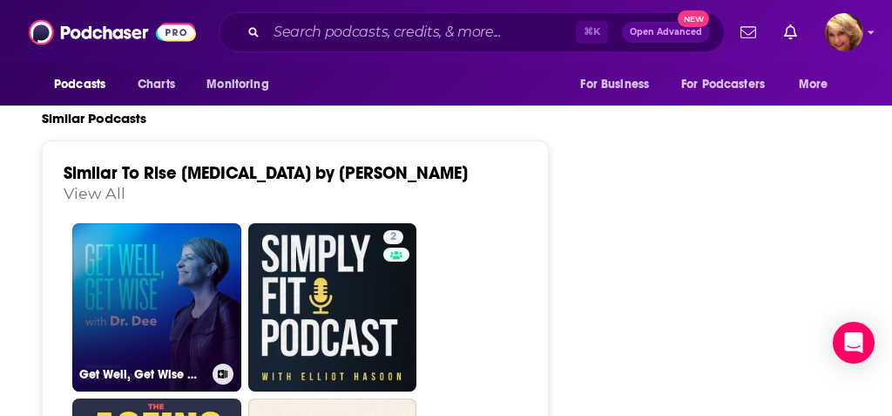
click at [193, 275] on link "Get Well, Get Wise with [PERSON_NAME]" at bounding box center [156, 307] width 169 height 169
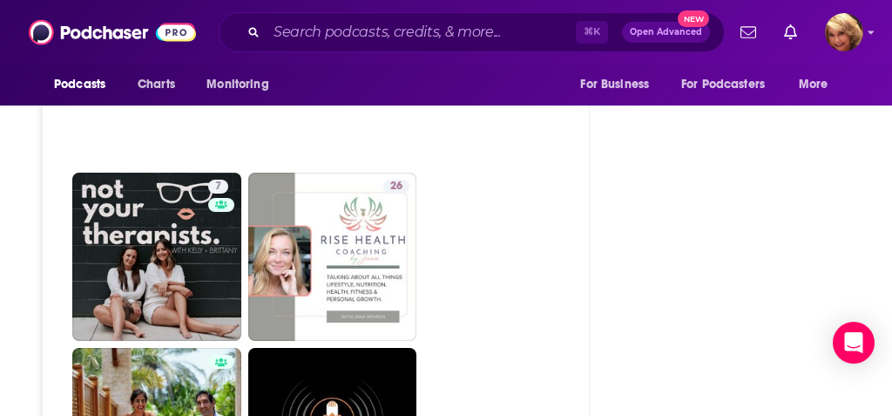
scroll to position [3293, 0]
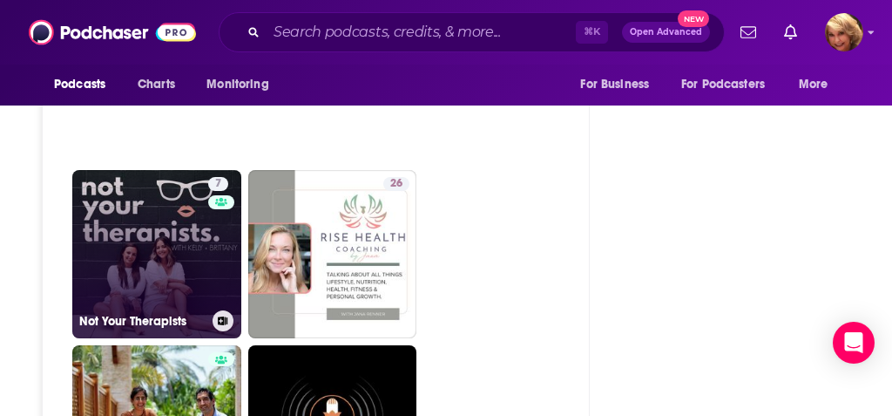
click at [155, 256] on link "7 Not Your Therapists" at bounding box center [156, 254] width 169 height 169
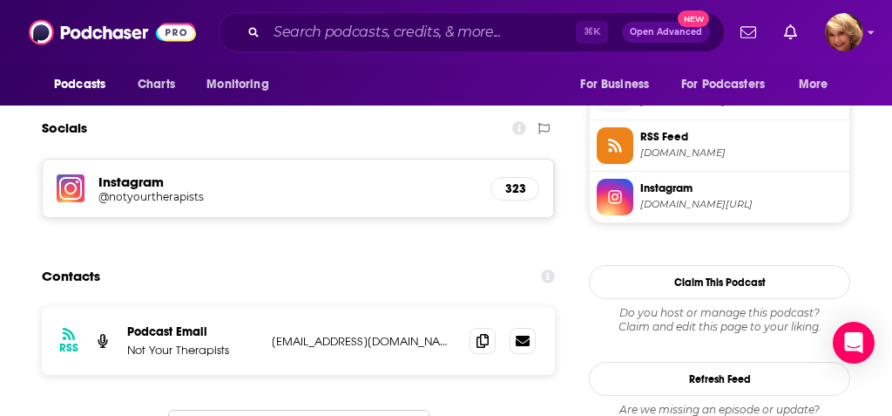
scroll to position [1591, 0]
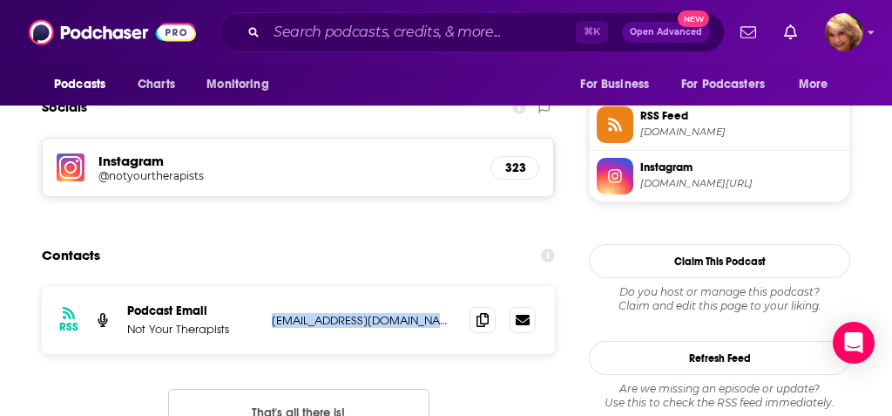
drag, startPoint x: 445, startPoint y: 258, endPoint x: 267, endPoint y: 256, distance: 178.7
click at [267, 286] on div "RSS Podcast Email Not Your Therapists [EMAIL_ADDRESS][DOMAIN_NAME] [EMAIL_ADDRE…" at bounding box center [298, 320] width 513 height 68
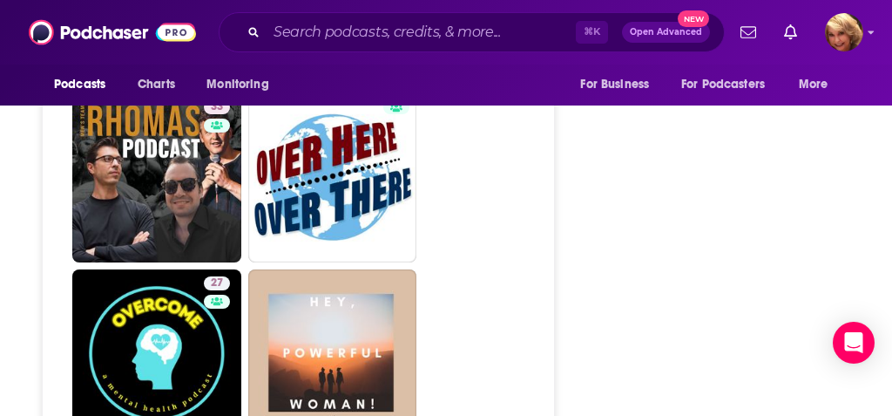
scroll to position [3131, 0]
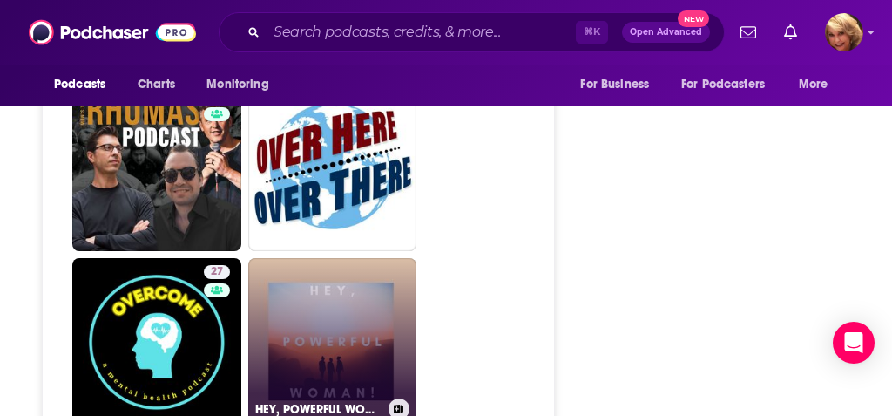
click at [357, 278] on link "HEY, POWERFUL WOMAN!" at bounding box center [332, 342] width 169 height 169
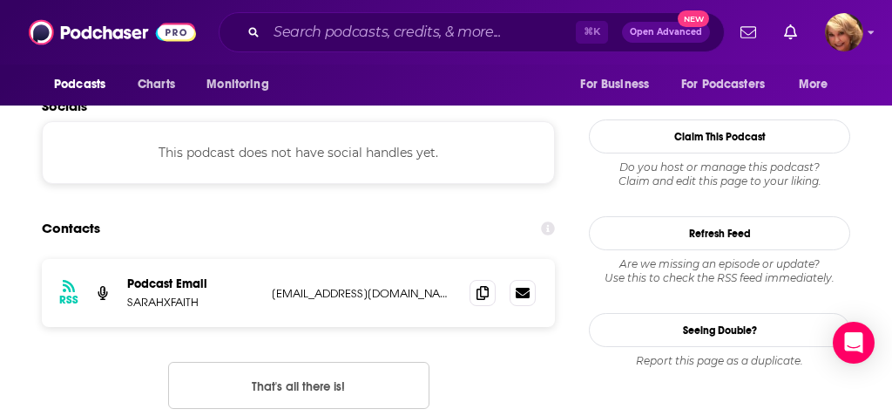
scroll to position [1665, 3]
drag, startPoint x: 404, startPoint y: 149, endPoint x: 264, endPoint y: 153, distance: 139.5
click at [264, 259] on div "RSS Podcast Email SARAHXFAITH [EMAIL_ADDRESS][DOMAIN_NAME] [EMAIL_ADDRESS][DOMA…" at bounding box center [298, 293] width 513 height 68
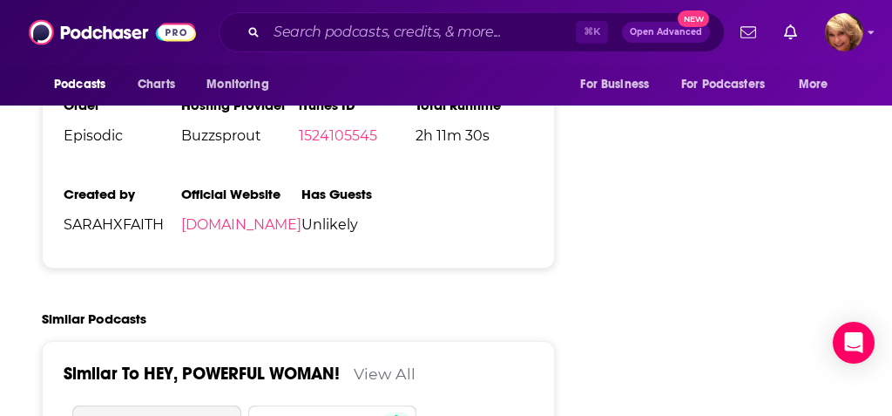
scroll to position [2894, 3]
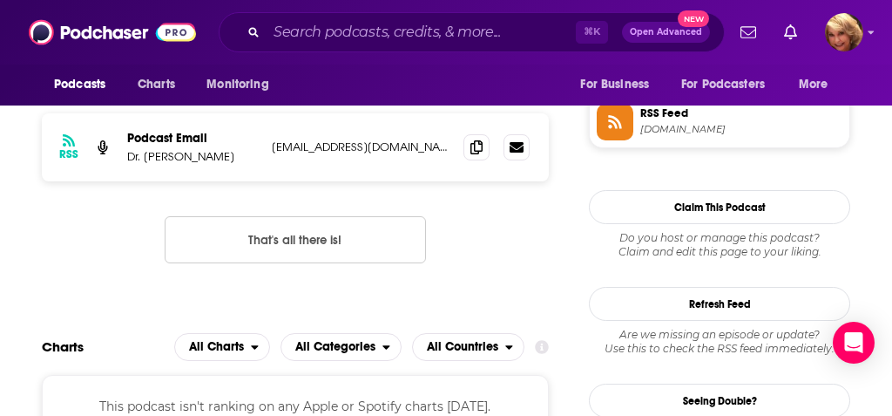
scroll to position [1420, 0]
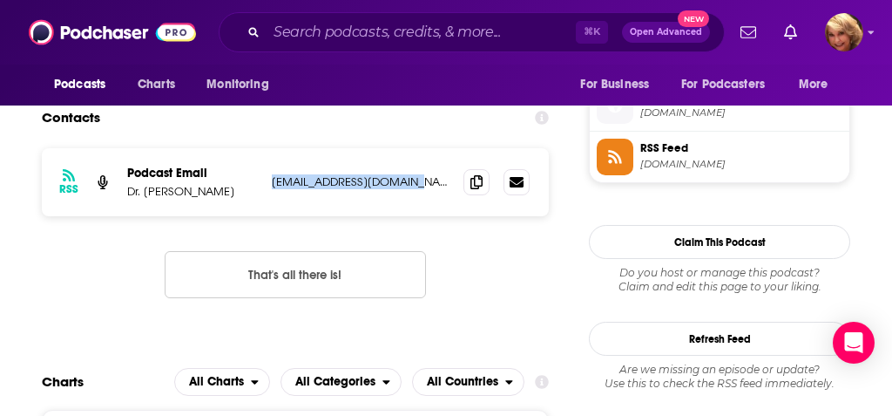
drag, startPoint x: 423, startPoint y: 181, endPoint x: 268, endPoint y: 182, distance: 154.3
click at [268, 182] on div "RSS Podcast Email Dr. [PERSON_NAME] [EMAIL_ADDRESS][DOMAIN_NAME] [EMAIL_ADDRESS…" at bounding box center [295, 182] width 507 height 68
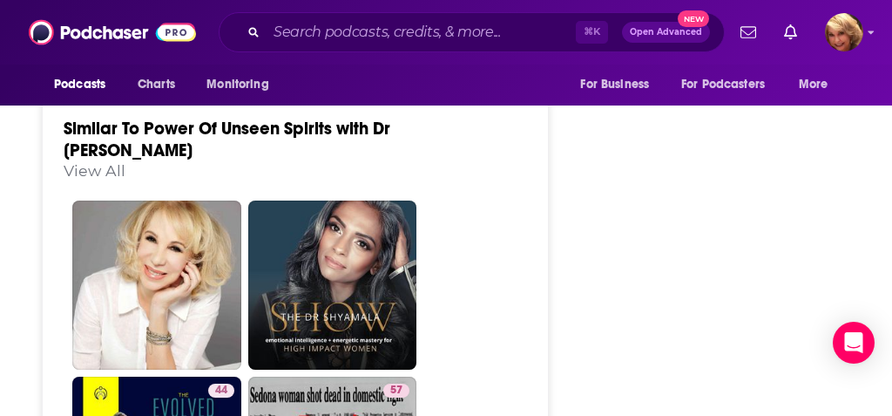
scroll to position [2763, 0]
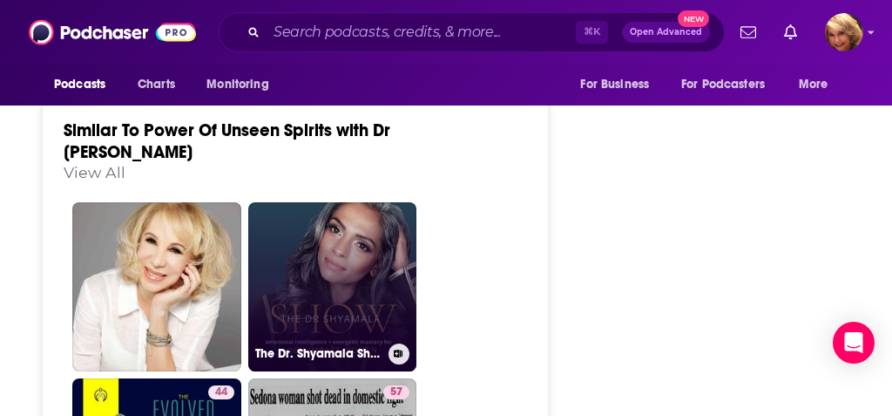
click at [350, 220] on link "The Dr. Shyamala Show" at bounding box center [332, 286] width 169 height 169
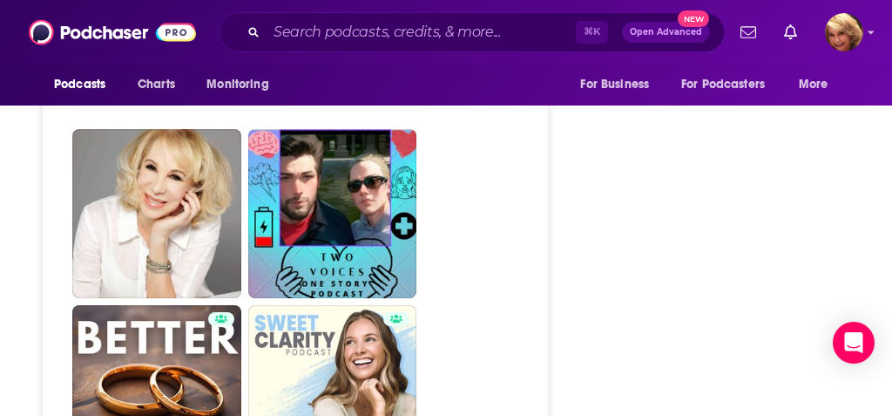
scroll to position [2777, 0]
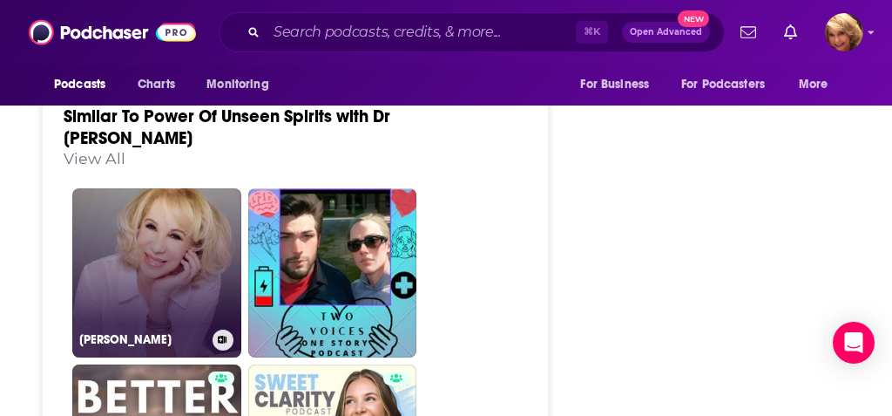
click at [196, 227] on link "[PERSON_NAME]" at bounding box center [156, 272] width 169 height 169
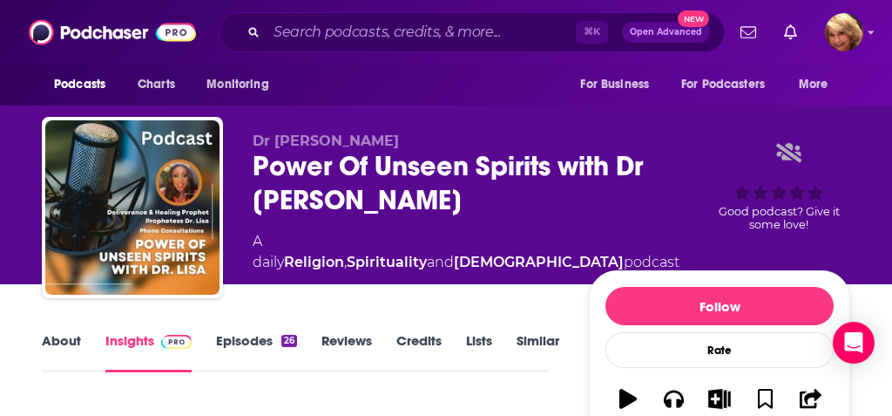
type input "[URL][DOMAIN_NAME]"
